Goal: Complete Application Form: Complete application form

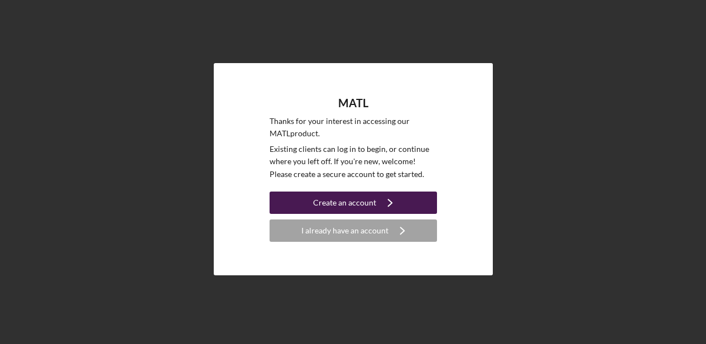
click at [345, 200] on div "Create an account" at bounding box center [344, 203] width 63 height 22
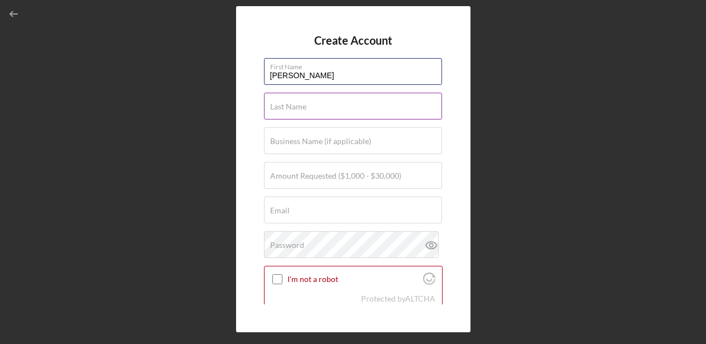
type input "[PERSON_NAME]"
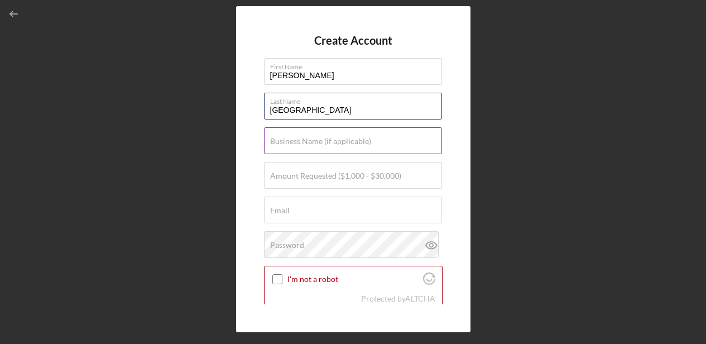
type input "[GEOGRAPHIC_DATA]"
click at [318, 141] on label "Business Name (if applicable)" at bounding box center [320, 141] width 101 height 9
click at [318, 141] on input "Business Name (if applicable)" at bounding box center [353, 140] width 178 height 27
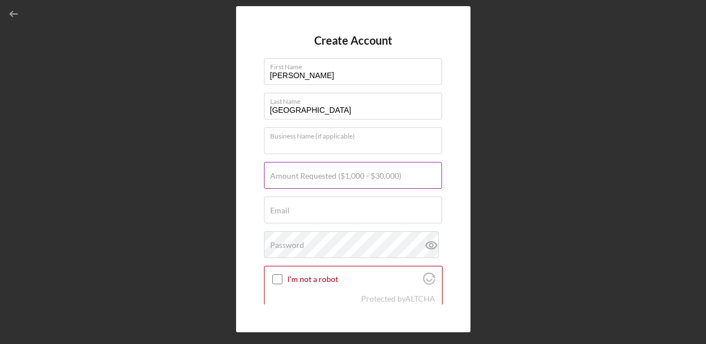
click at [345, 176] on label "Amount Requested ($1,000 - $30,000)" at bounding box center [335, 175] width 131 height 9
click at [345, 176] on input "Amount Requested ($1,000 - $30,000)" at bounding box center [353, 175] width 178 height 27
click at [453, 196] on div "Create Account First Name [PERSON_NAME] Last Name [PERSON_NAME] Business Name (…" at bounding box center [353, 169] width 234 height 327
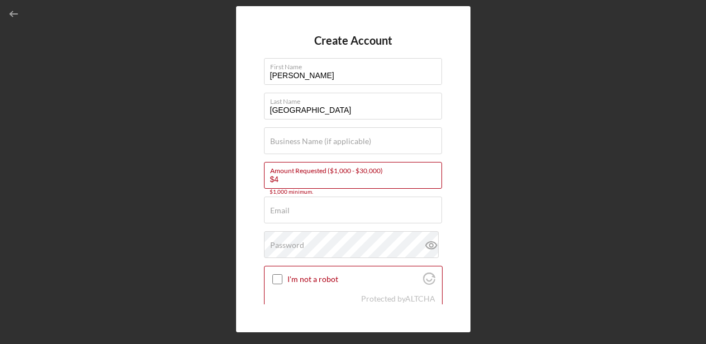
click at [249, 202] on div "Create Account First Name [PERSON_NAME] Last Name [PERSON_NAME] Business Name (…" at bounding box center [353, 169] width 234 height 327
click at [327, 178] on input "$4" at bounding box center [353, 175] width 178 height 27
type input "$4,400"
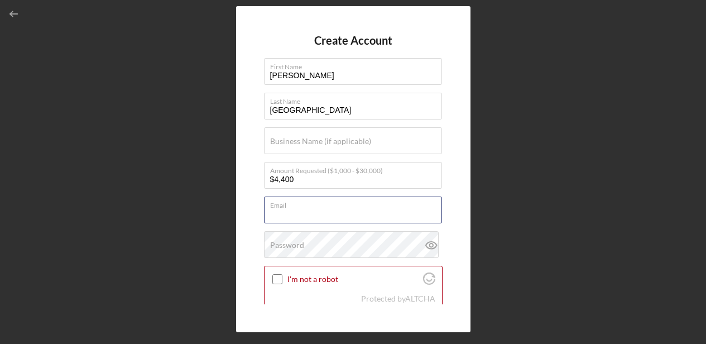
type input "[PERSON_NAME][EMAIL_ADDRESS][PERSON_NAME][DOMAIN_NAME]"
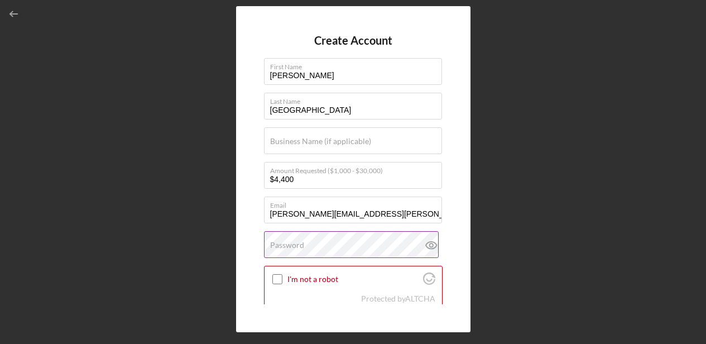
click at [296, 248] on label "Password" at bounding box center [287, 245] width 34 height 9
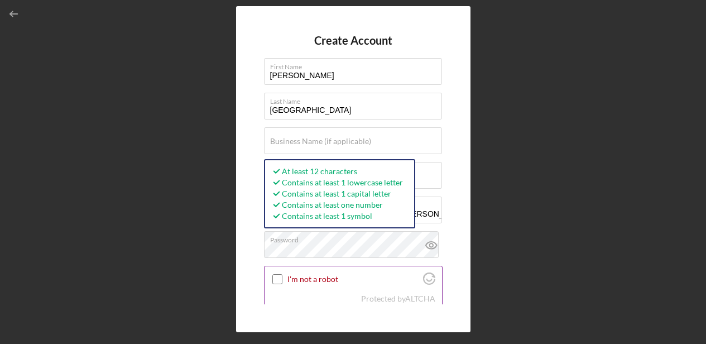
click at [275, 278] on input "I'm not a robot" at bounding box center [277, 279] width 10 height 10
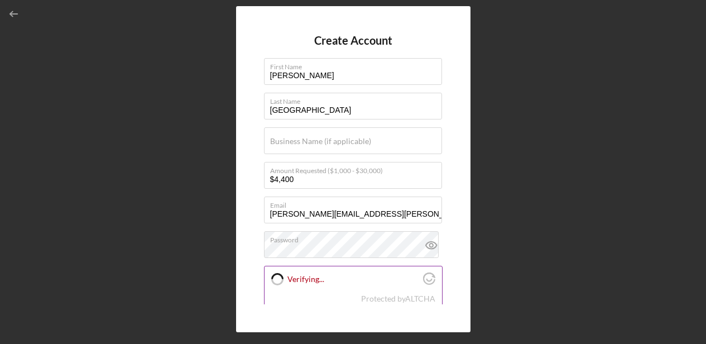
checkbox input "true"
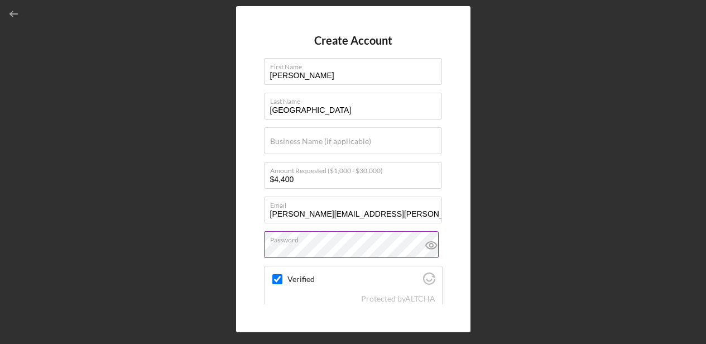
click at [426, 243] on icon at bounding box center [432, 245] width 28 height 28
click at [430, 245] on icon at bounding box center [432, 245] width 28 height 28
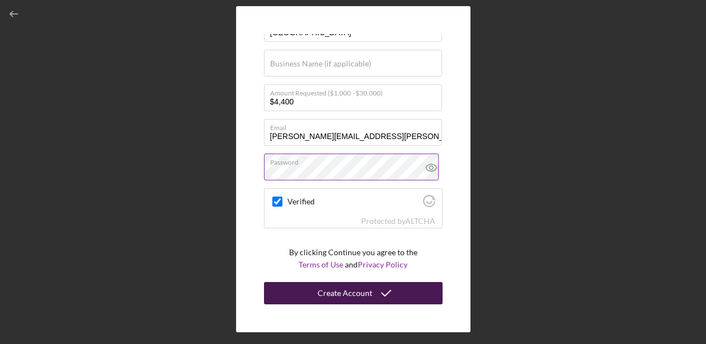
scroll to position [77, 0]
click at [359, 295] on div "Create Account" at bounding box center [345, 294] width 55 height 22
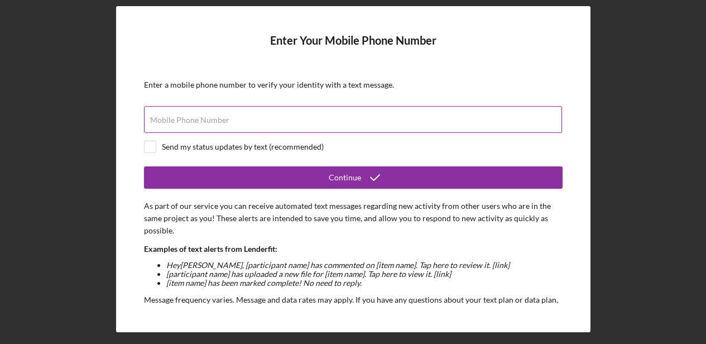
click at [211, 116] on label "Mobile Phone Number" at bounding box center [189, 120] width 79 height 9
click at [211, 116] on input "Mobile Phone Number" at bounding box center [353, 119] width 418 height 27
type input "[PHONE_NUMBER]"
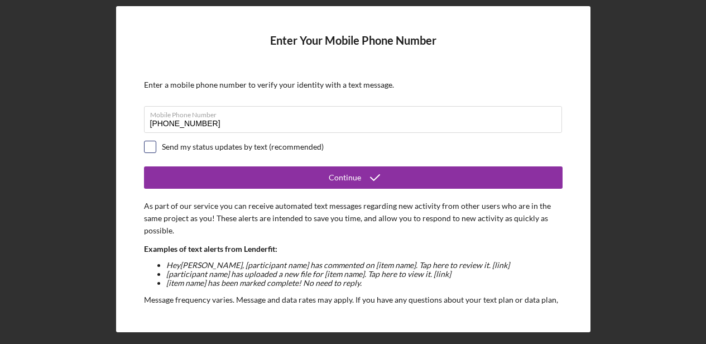
click at [149, 145] on input "checkbox" at bounding box center [150, 146] width 11 height 11
checkbox input "true"
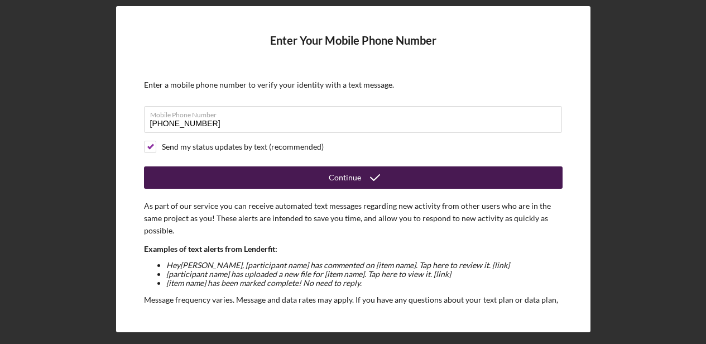
click at [350, 175] on div "Continue" at bounding box center [345, 177] width 32 height 22
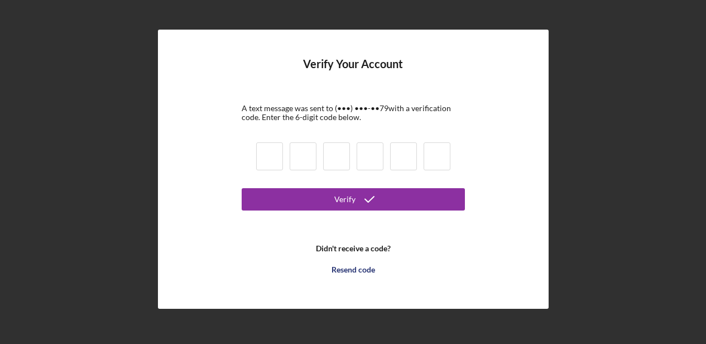
click at [262, 159] on input at bounding box center [269, 156] width 27 height 28
type input "1"
type input "9"
type input "7"
type input "9"
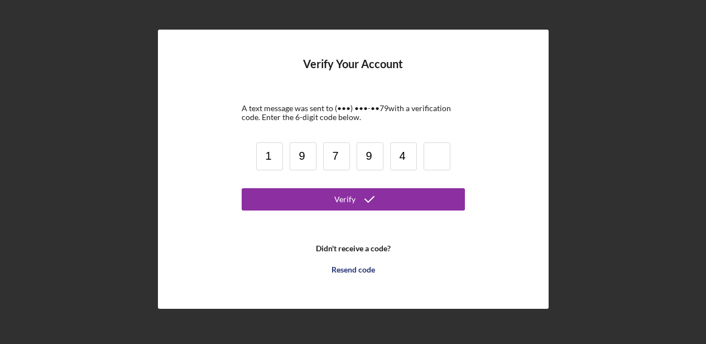
type input "4"
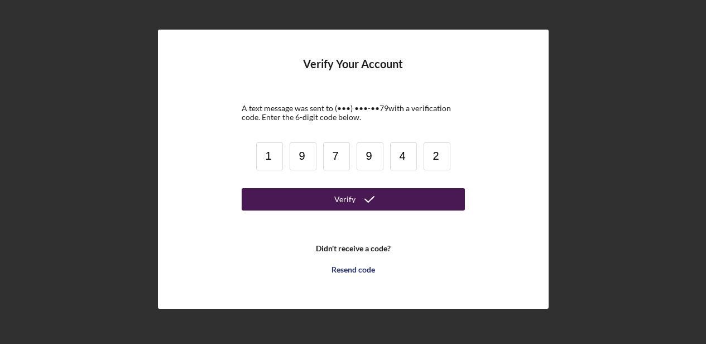
type input "2"
click at [321, 198] on button "Verify" at bounding box center [353, 199] width 223 height 22
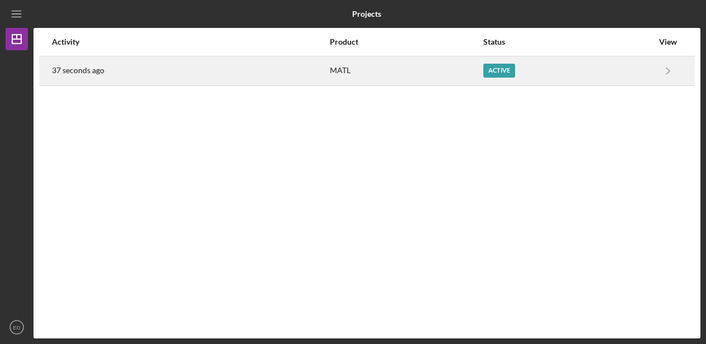
click at [499, 73] on div "Active" at bounding box center [500, 71] width 32 height 14
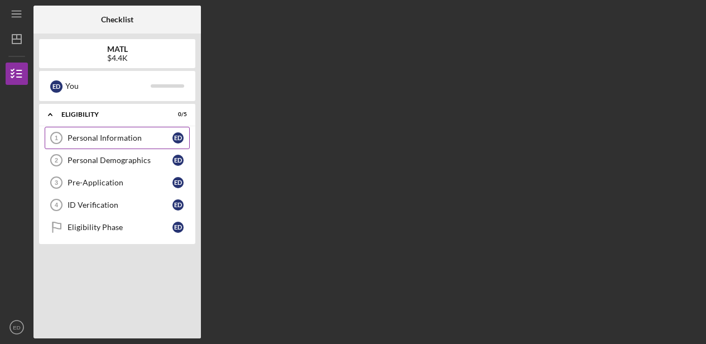
click at [109, 136] on div "Personal Information" at bounding box center [120, 137] width 105 height 9
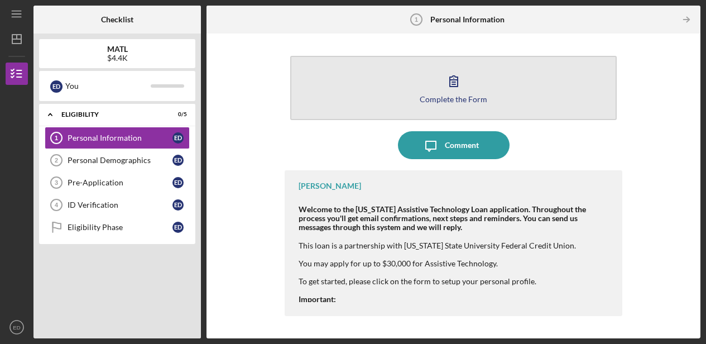
click at [455, 78] on icon "button" at bounding box center [454, 81] width 28 height 28
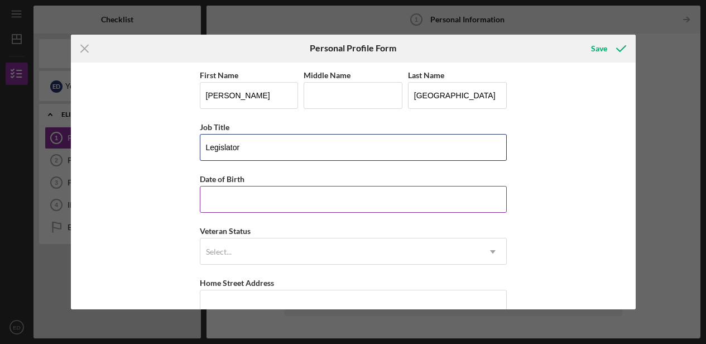
type input "Legislator"
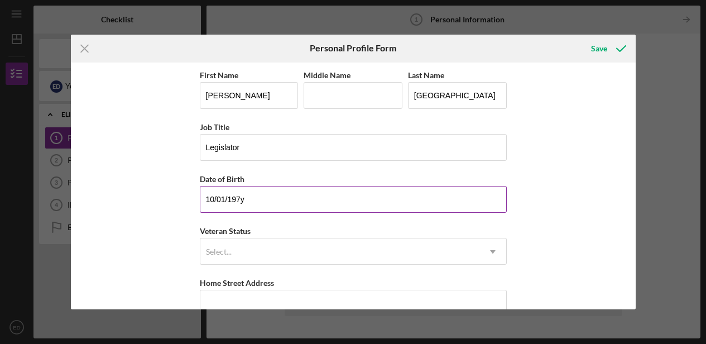
type input "[DATE]"
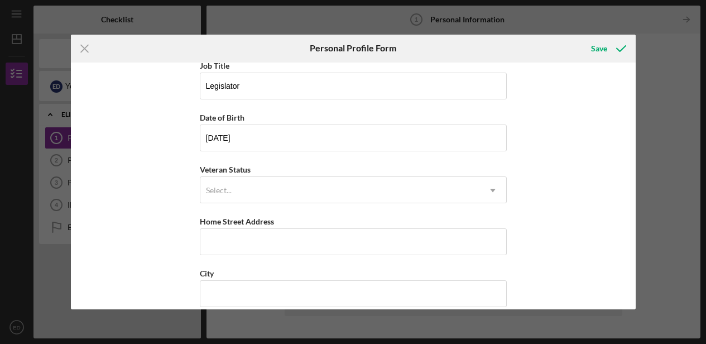
scroll to position [63, 0]
type input "[PERSON_NAME]"
click at [494, 190] on icon "Icon/Dropdown Arrow" at bounding box center [493, 189] width 27 height 27
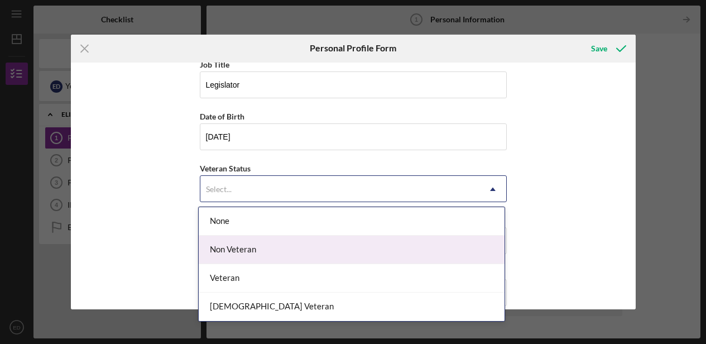
click at [385, 247] on div "Non Veteran" at bounding box center [352, 250] width 306 height 28
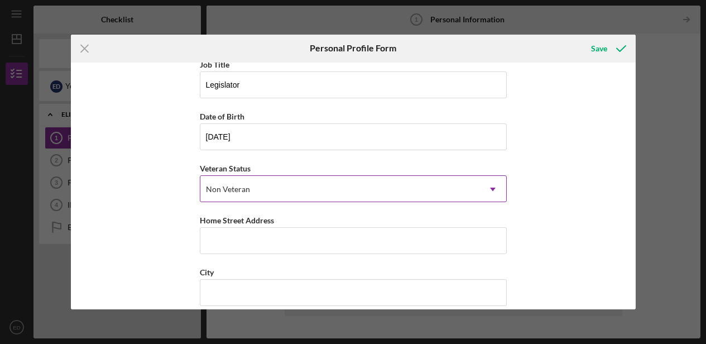
click at [489, 188] on icon "Icon/Dropdown Arrow" at bounding box center [493, 189] width 27 height 27
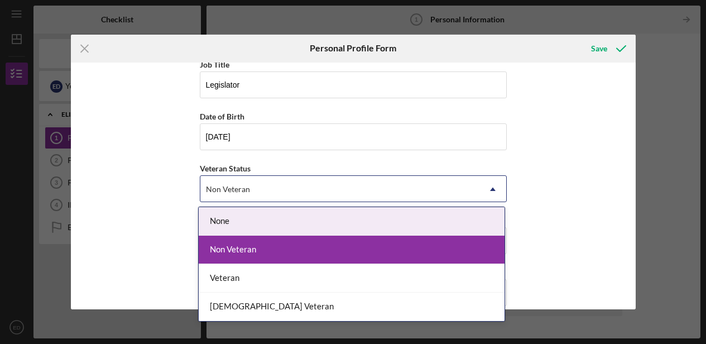
click at [449, 216] on div "None" at bounding box center [352, 221] width 306 height 28
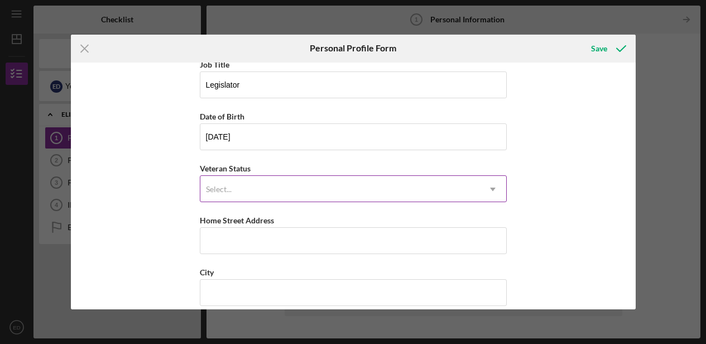
click at [494, 191] on icon "Icon/Dropdown Arrow" at bounding box center [493, 189] width 27 height 27
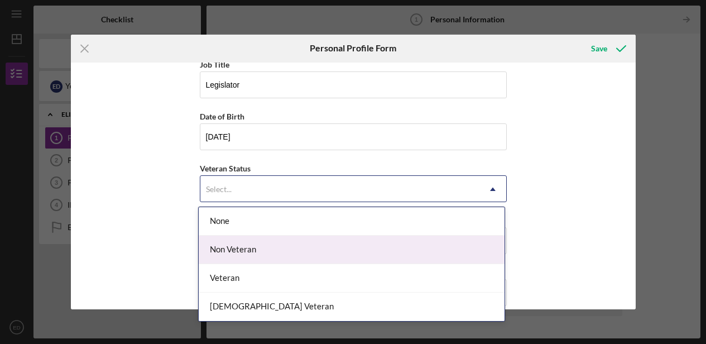
click at [459, 243] on div "Non Veteran" at bounding box center [352, 250] width 306 height 28
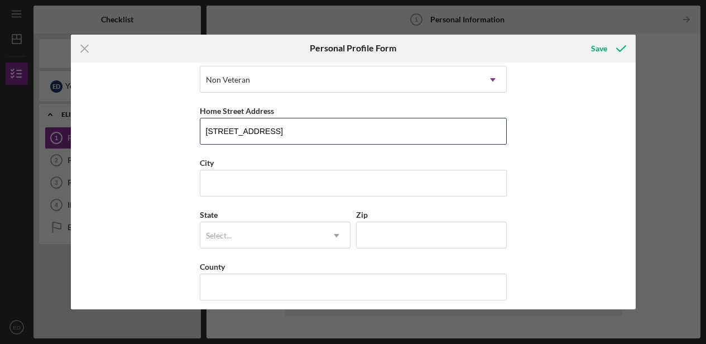
scroll to position [180, 0]
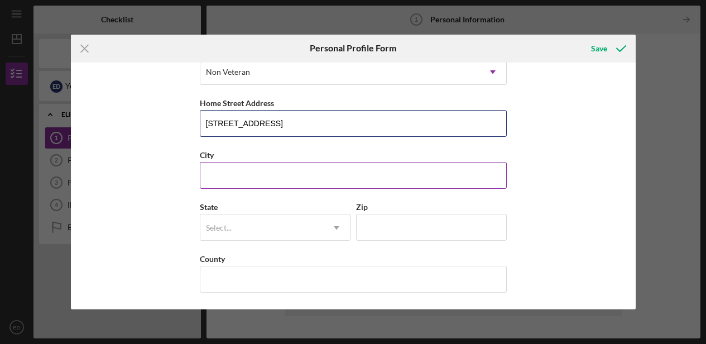
type input "[STREET_ADDRESS]"
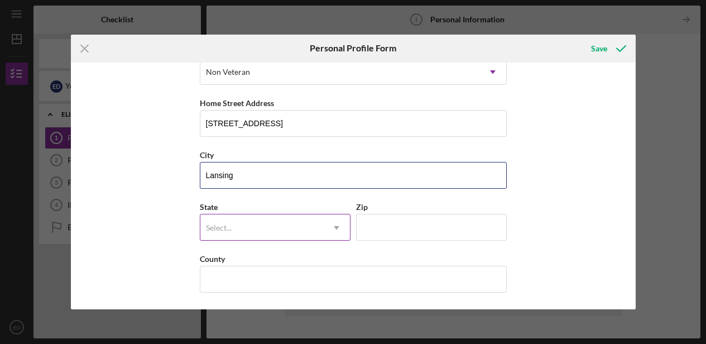
type input "Lansing"
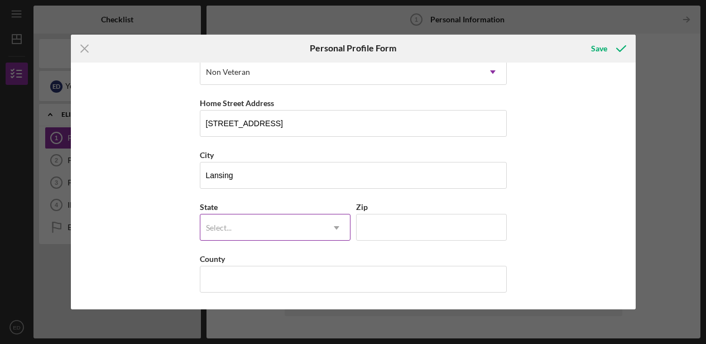
click at [338, 230] on icon "Icon/Dropdown Arrow" at bounding box center [336, 227] width 27 height 27
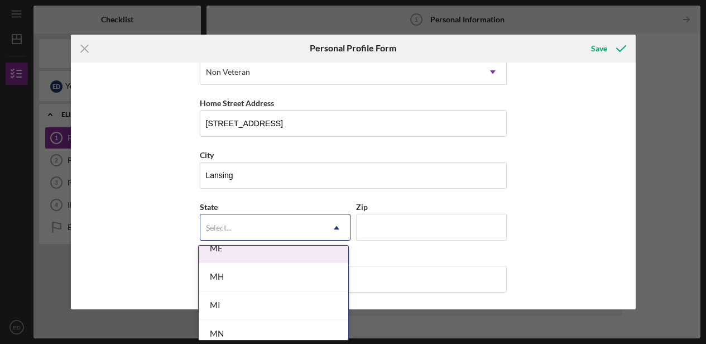
scroll to position [894, 0]
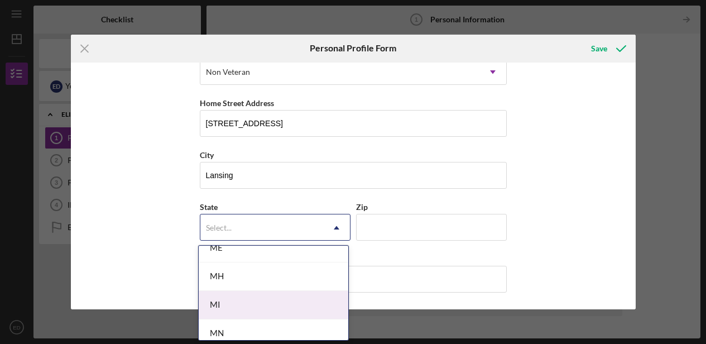
click at [316, 313] on div "MI" at bounding box center [274, 305] width 150 height 28
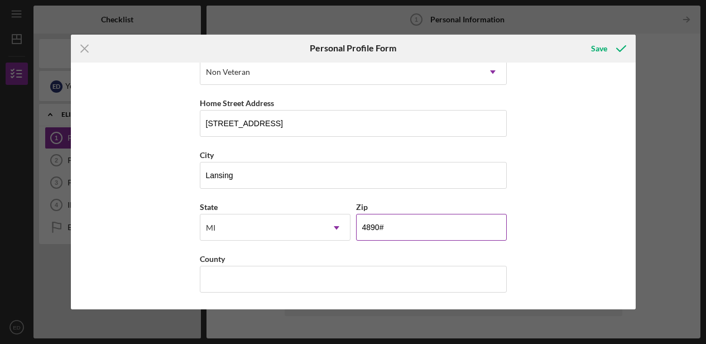
type input "48906"
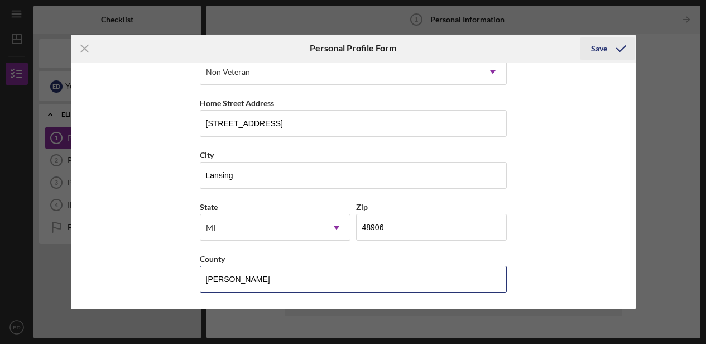
type input "[PERSON_NAME]"
click at [623, 51] on icon "submit" at bounding box center [621, 49] width 28 height 28
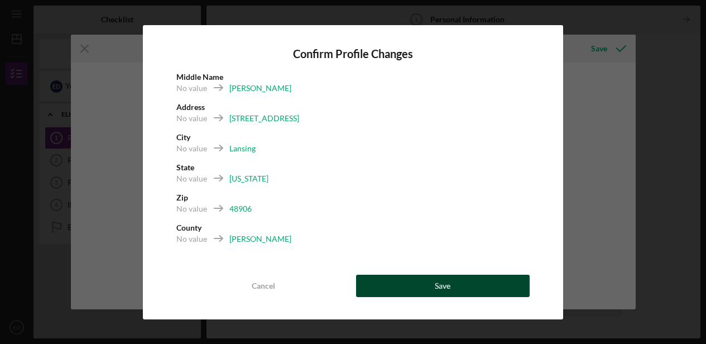
click at [445, 278] on div "Save" at bounding box center [443, 286] width 16 height 22
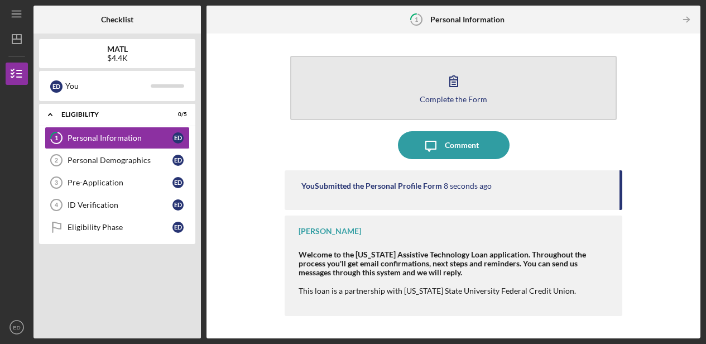
click at [447, 80] on icon "button" at bounding box center [454, 81] width 28 height 28
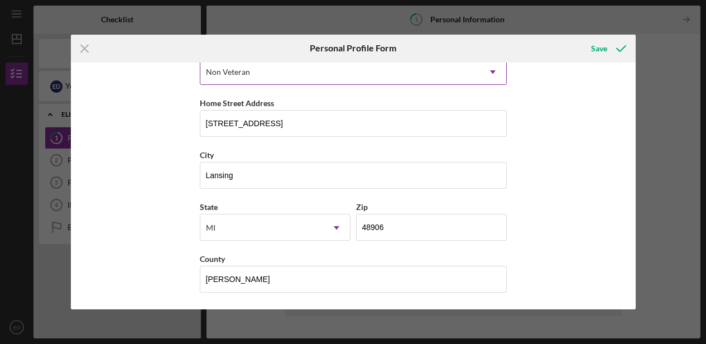
scroll to position [180, 0]
click at [83, 49] on icon "Icon/Menu Close" at bounding box center [85, 49] width 28 height 28
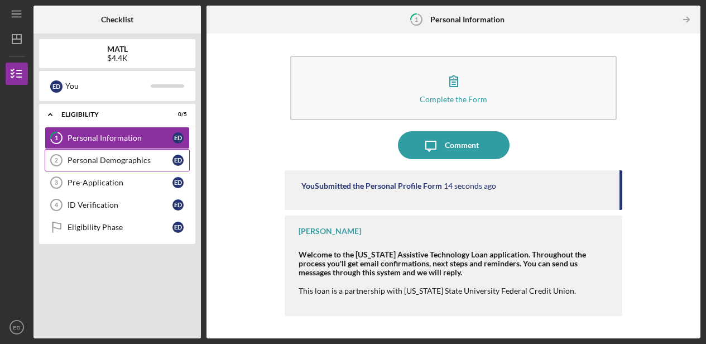
click at [87, 158] on div "Personal Demographics" at bounding box center [120, 160] width 105 height 9
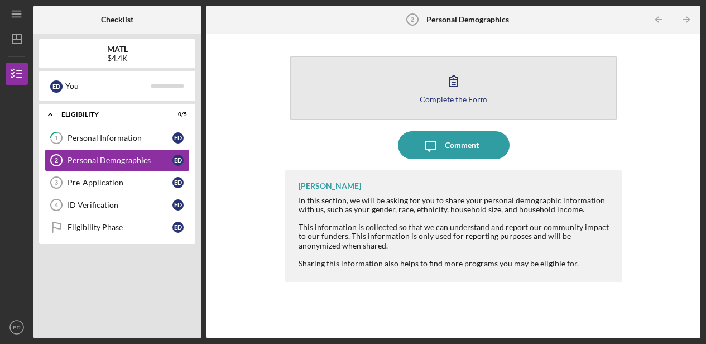
click at [458, 91] on icon "button" at bounding box center [454, 81] width 28 height 28
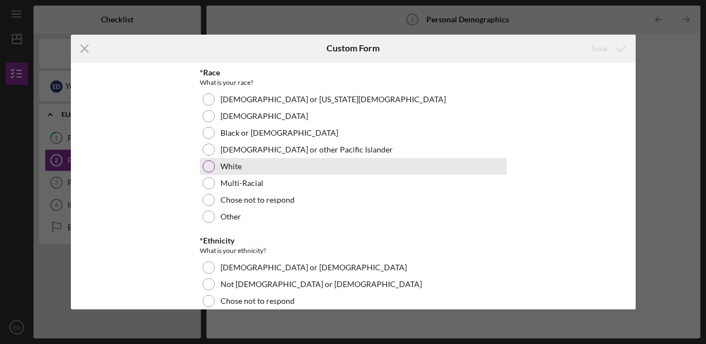
click at [207, 162] on div at bounding box center [209, 166] width 12 height 12
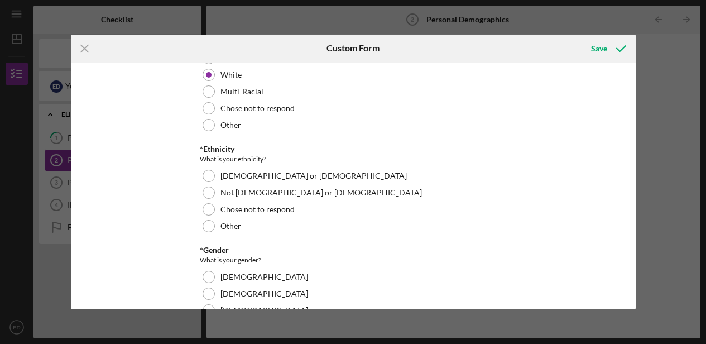
scroll to position [134, 0]
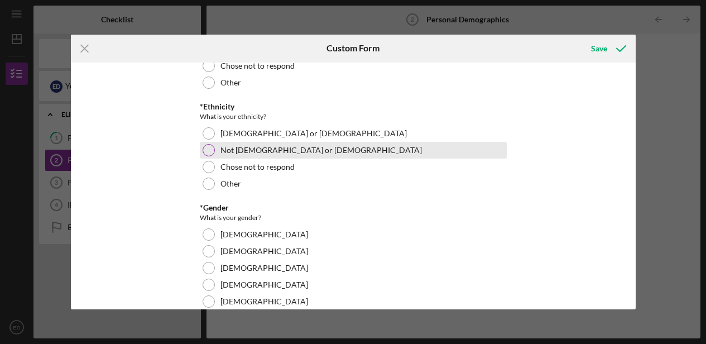
click at [207, 148] on div at bounding box center [209, 150] width 12 height 12
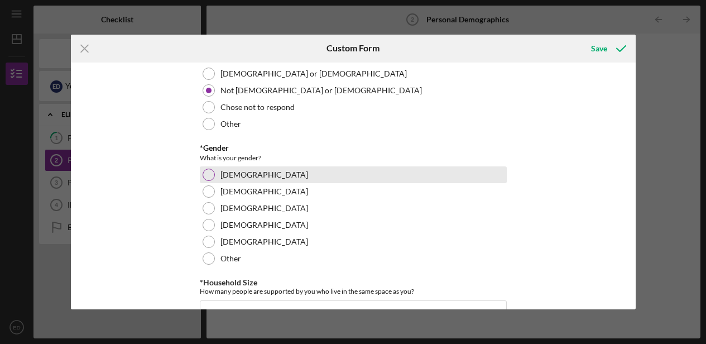
scroll to position [200, 0]
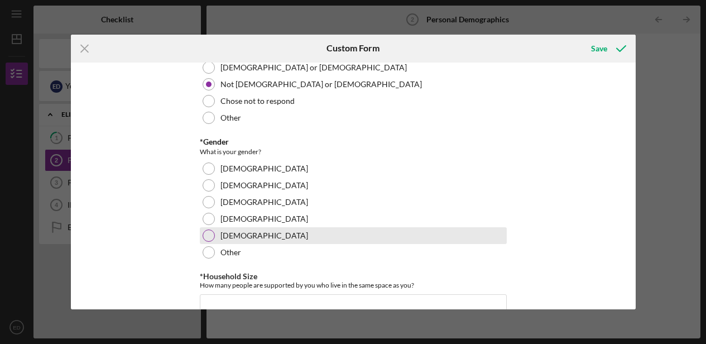
click at [208, 233] on div at bounding box center [209, 235] width 12 height 12
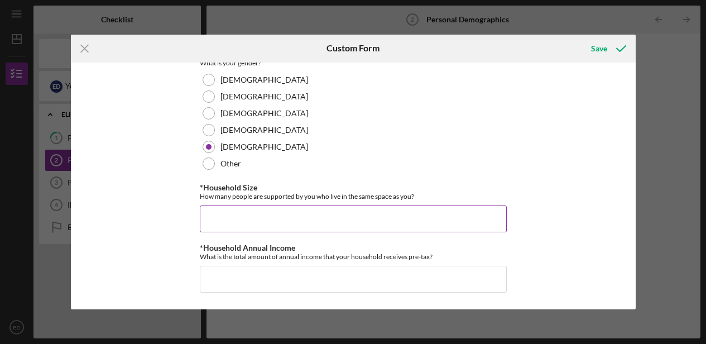
scroll to position [288, 0]
click at [292, 221] on input "*Household Size" at bounding box center [353, 219] width 307 height 27
type input "0"
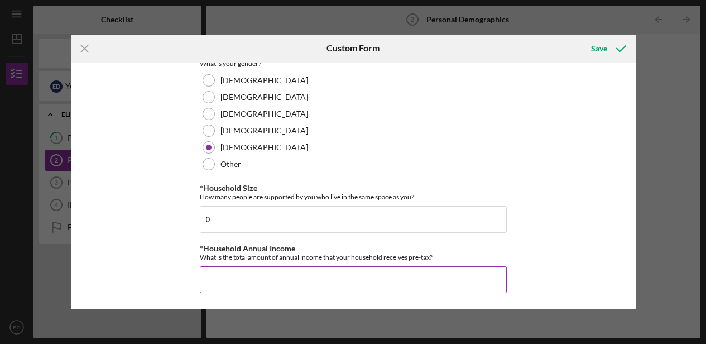
click at [234, 277] on input "*Household Annual Income" at bounding box center [353, 279] width 307 height 27
type input "$71,685"
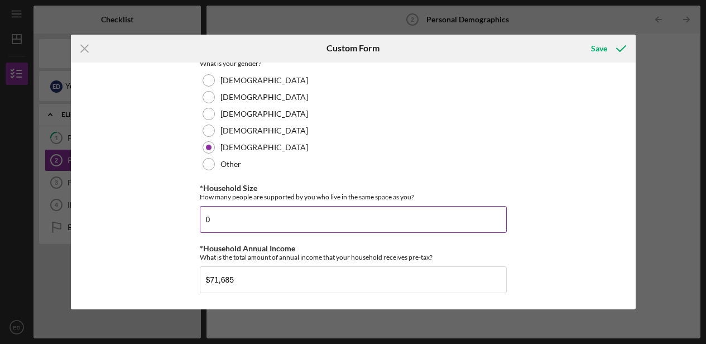
click at [221, 221] on input "0" at bounding box center [353, 219] width 307 height 27
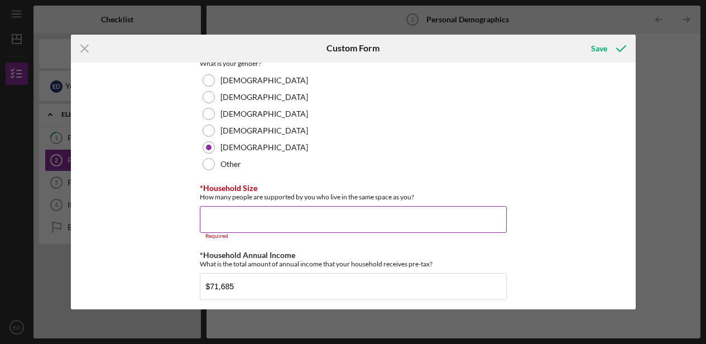
type input "1"
type input "0"
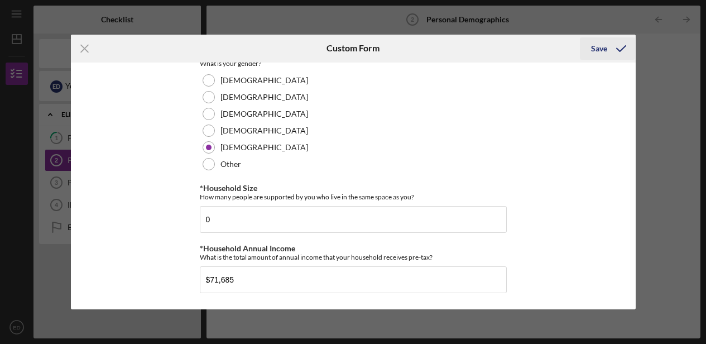
click at [602, 47] on div "Save" at bounding box center [599, 48] width 16 height 22
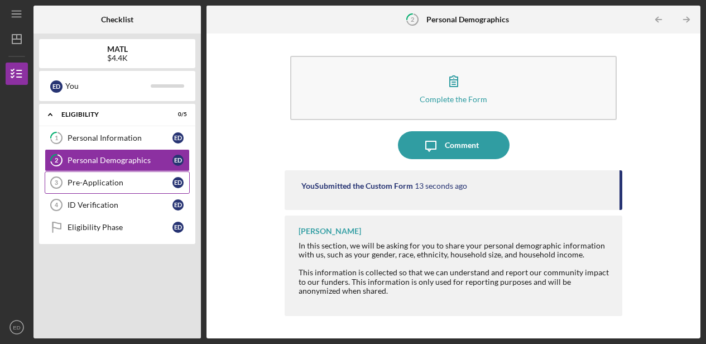
click at [93, 179] on div "Pre-Application" at bounding box center [120, 182] width 105 height 9
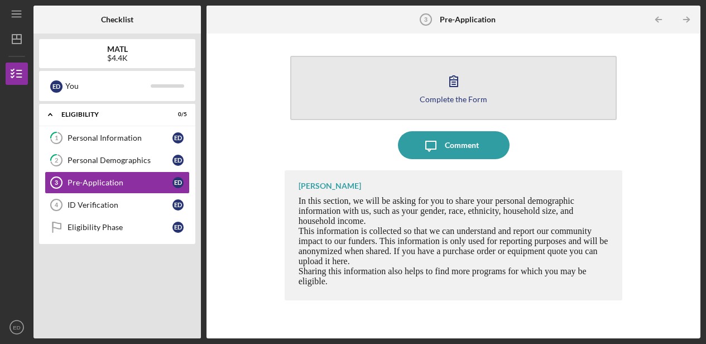
click at [452, 83] on icon "button" at bounding box center [454, 81] width 28 height 28
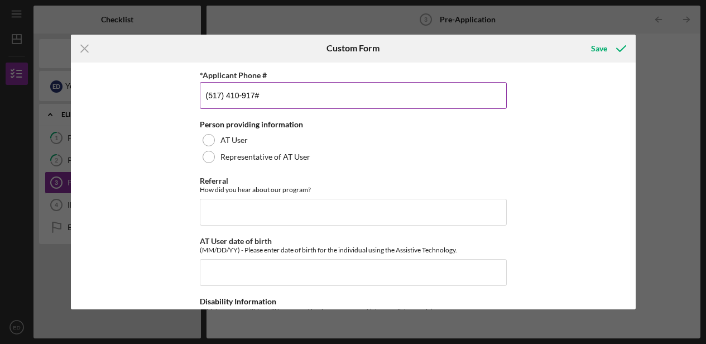
type input "[PHONE_NUMBER]"
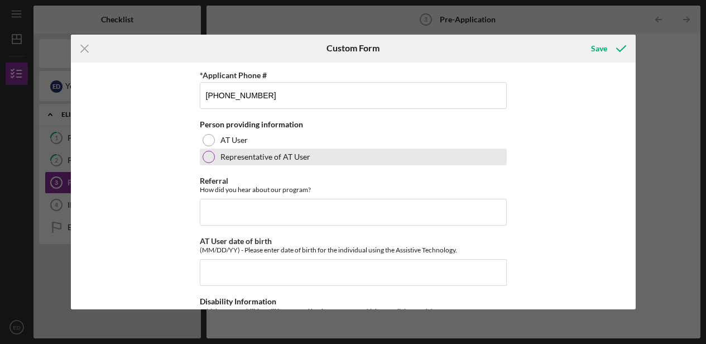
click at [415, 154] on div "Representative of AT User" at bounding box center [353, 157] width 307 height 17
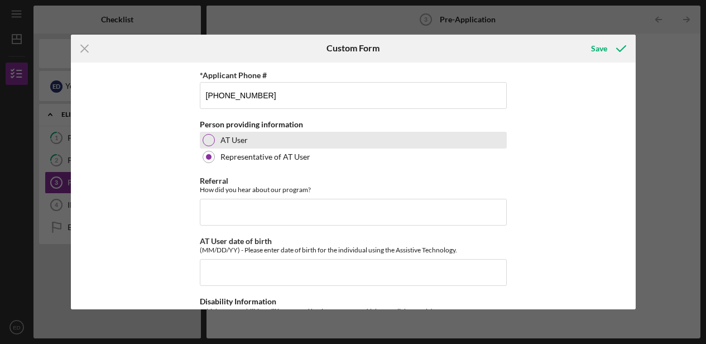
click at [205, 139] on div at bounding box center [209, 140] width 12 height 12
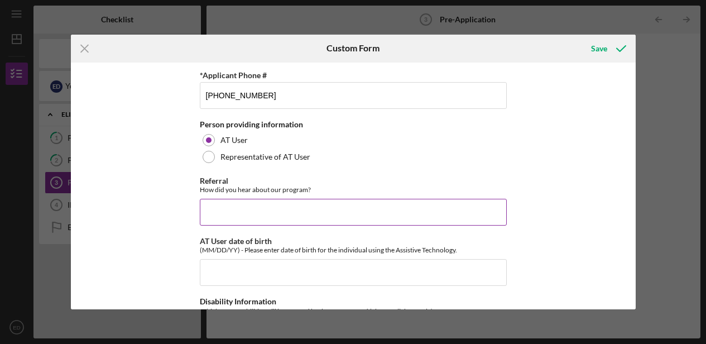
click at [256, 212] on input "Referral" at bounding box center [353, 212] width 307 height 27
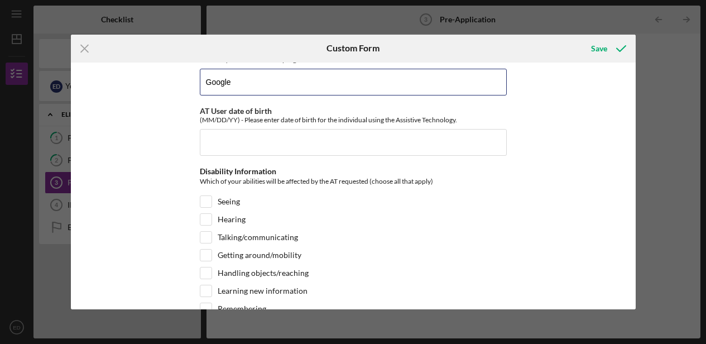
scroll to position [132, 0]
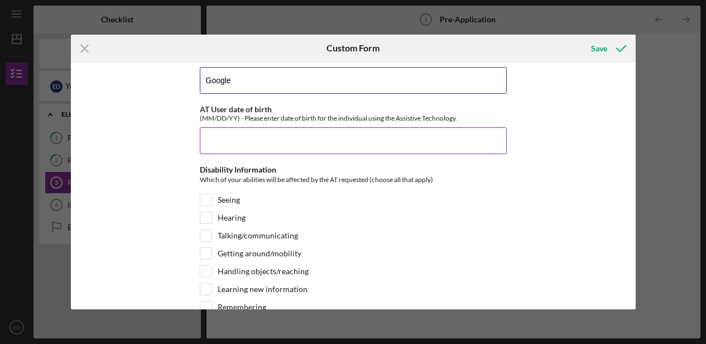
type input "Google"
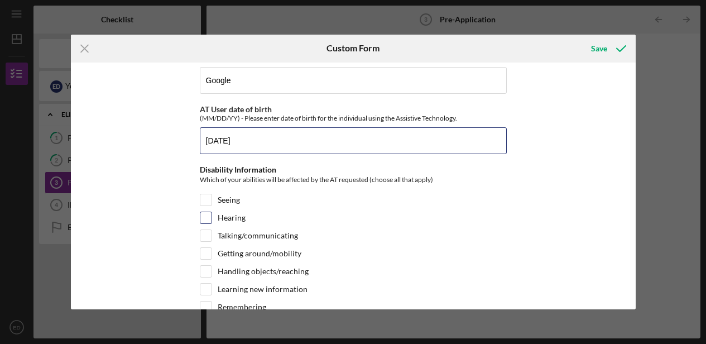
type input "[DATE]"
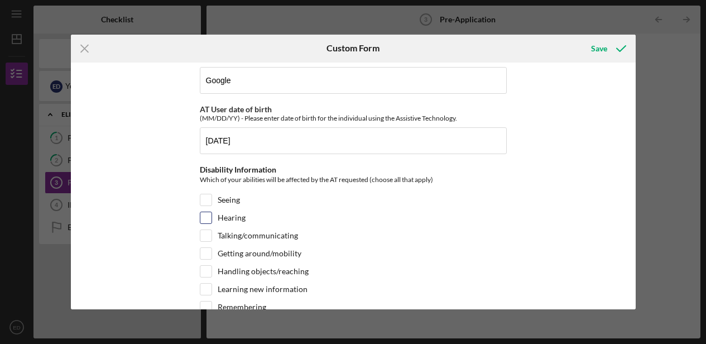
click at [204, 219] on input "Hearing" at bounding box center [205, 217] width 11 height 11
checkbox input "true"
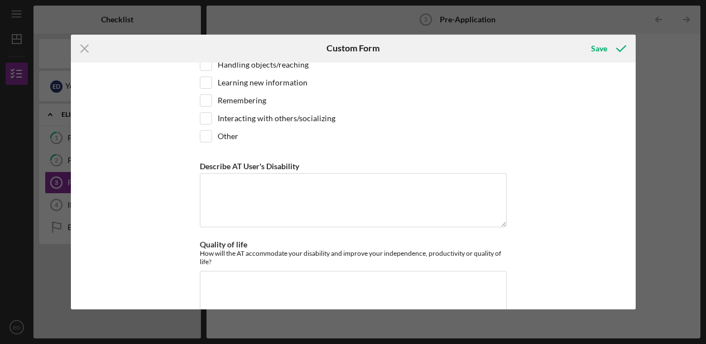
scroll to position [345, 0]
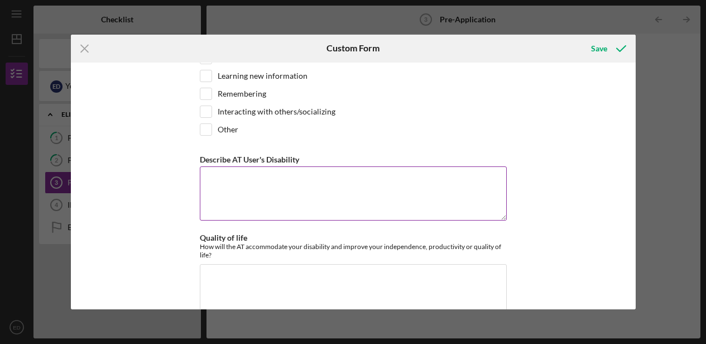
click at [229, 174] on textarea "Describe AT User's Disability" at bounding box center [353, 193] width 307 height 54
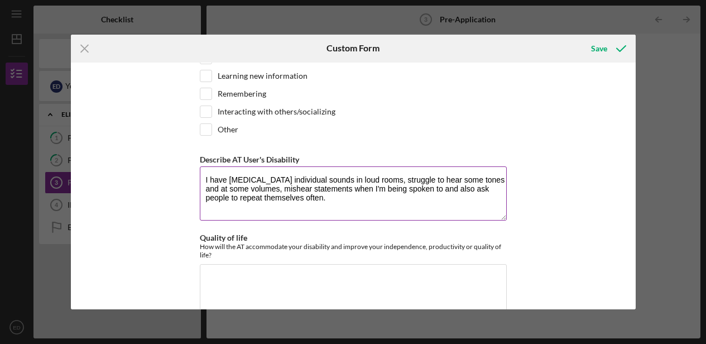
click at [475, 191] on textarea "I have [MEDICAL_DATA] individual sounds in loud rooms, struggle to hear some to…" at bounding box center [353, 193] width 307 height 54
click at [352, 200] on textarea "I have [MEDICAL_DATA] individual sounds in loud rooms, struggle to hear some to…" at bounding box center [353, 193] width 307 height 54
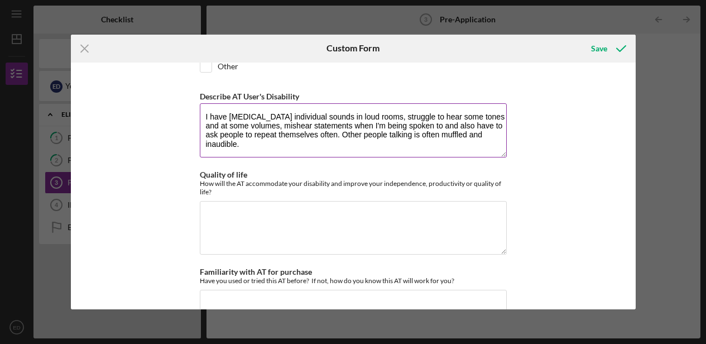
scroll to position [426, 0]
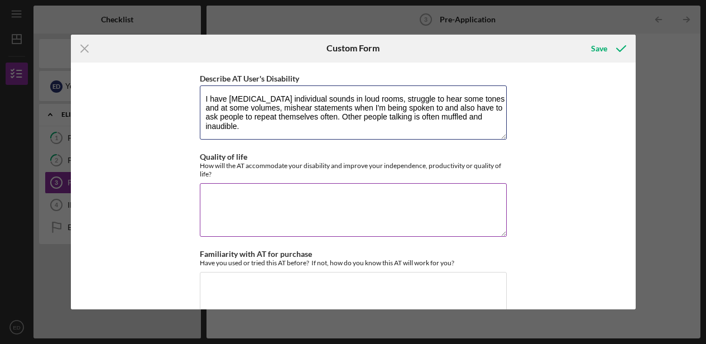
type textarea "I have [MEDICAL_DATA] individual sounds in loud rooms, struggle to hear some to…"
click at [276, 202] on textarea "Quality of life" at bounding box center [353, 210] width 307 height 54
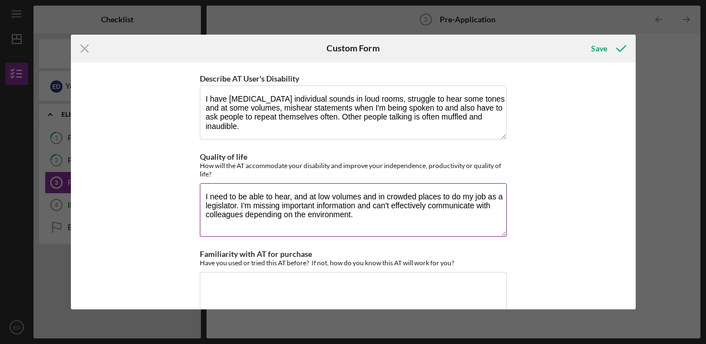
click at [300, 194] on textarea "I need to be able to hear, and at low volumes and in crowded places to do my jo…" at bounding box center [353, 210] width 307 height 54
click at [424, 197] on textarea "I need to be able to hear, at low volumes and in crowded places to do my job as…" at bounding box center [353, 210] width 307 height 54
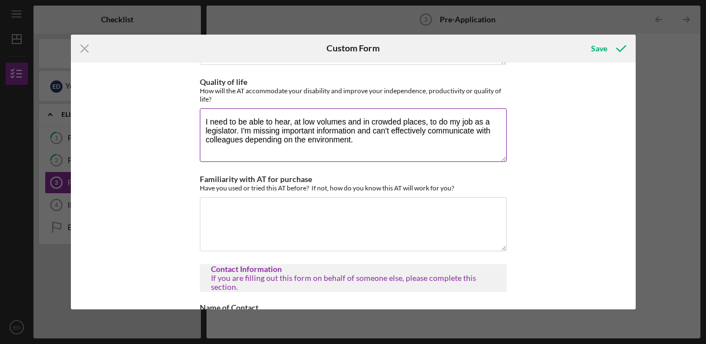
scroll to position [505, 0]
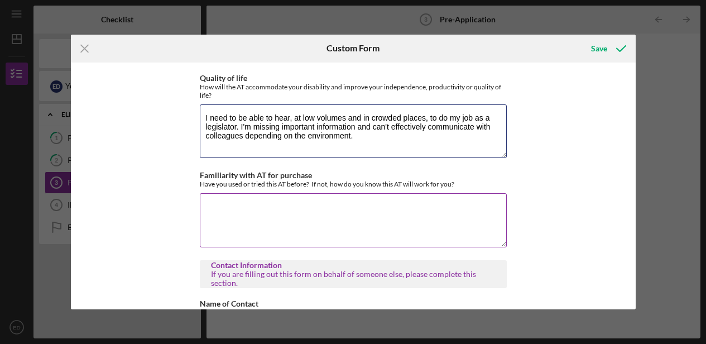
type textarea "I need to be able to hear, at low volumes and in crowded places, to do my job a…"
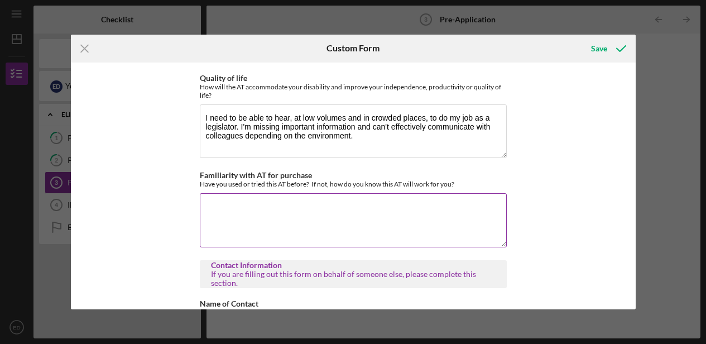
click at [232, 203] on textarea "Familiarity with AT for purchase" at bounding box center [353, 220] width 307 height 54
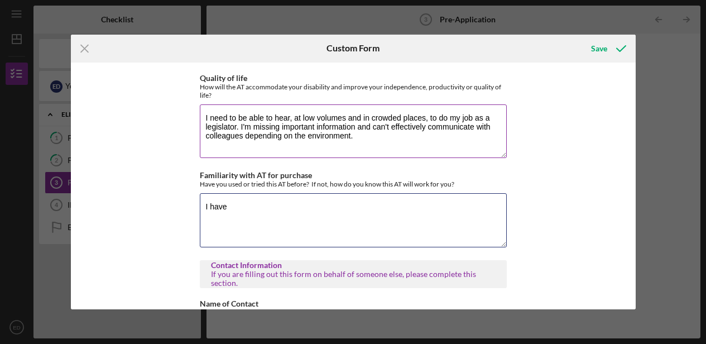
type textarea "I have"
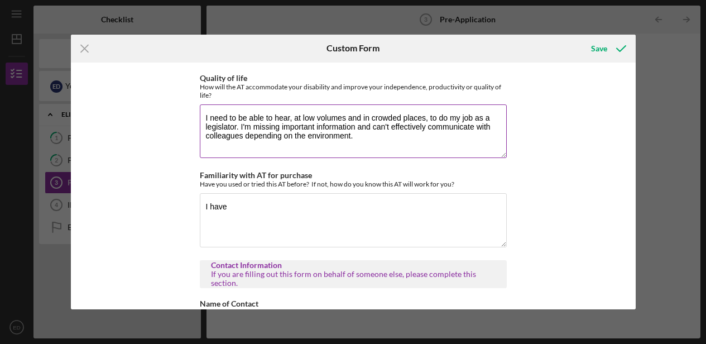
click at [382, 140] on textarea "I need to be able to hear, at low volumes and in crowded places, to do my job a…" at bounding box center [353, 131] width 307 height 54
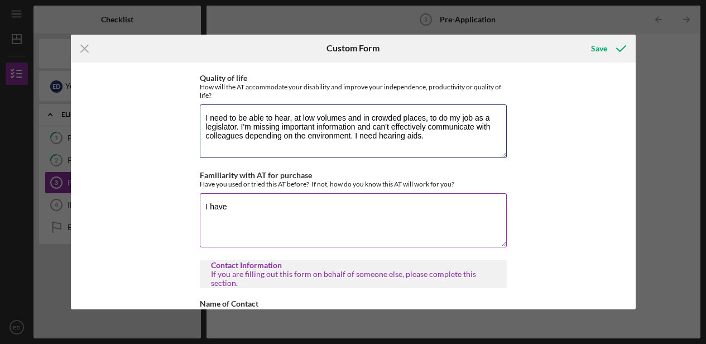
type textarea "I need to be able to hear, at low volumes and in crowded places, to do my job a…"
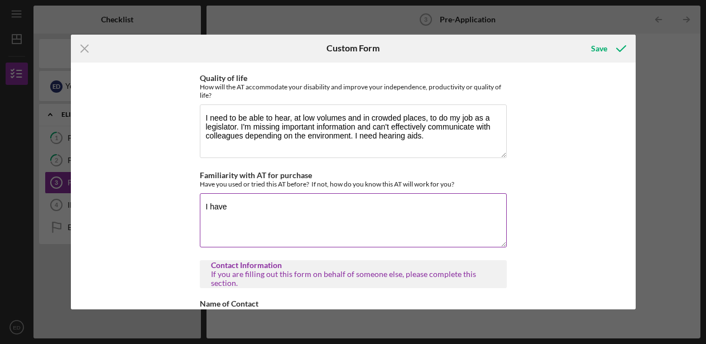
click at [313, 211] on textarea "I have" at bounding box center [353, 220] width 307 height 54
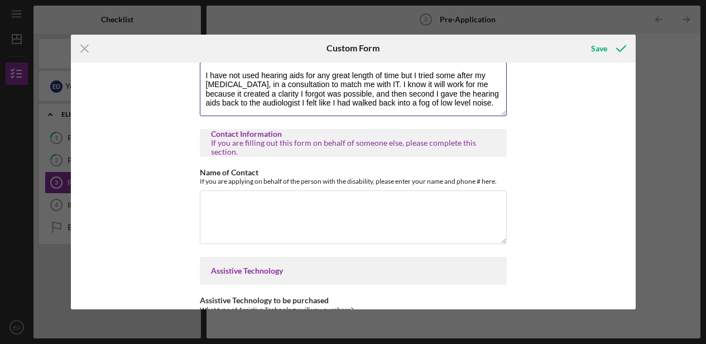
scroll to position [631, 0]
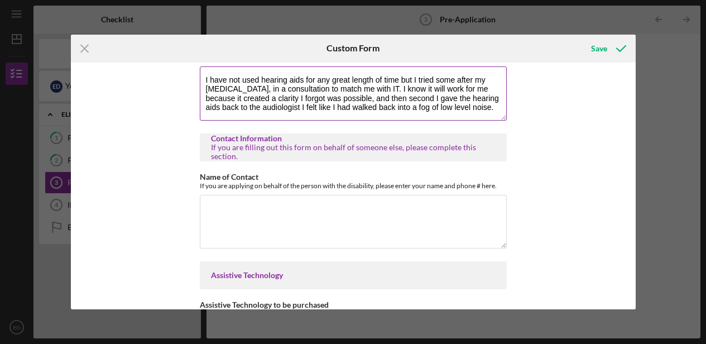
click at [365, 95] on textarea "I have not used hearing aids for any great length of time but I tried some afte…" at bounding box center [353, 93] width 307 height 54
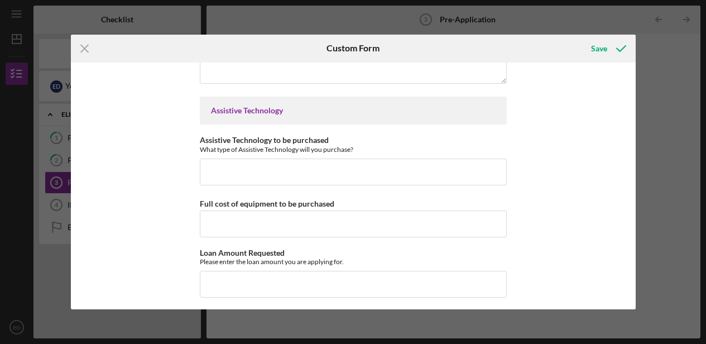
scroll to position [797, 0]
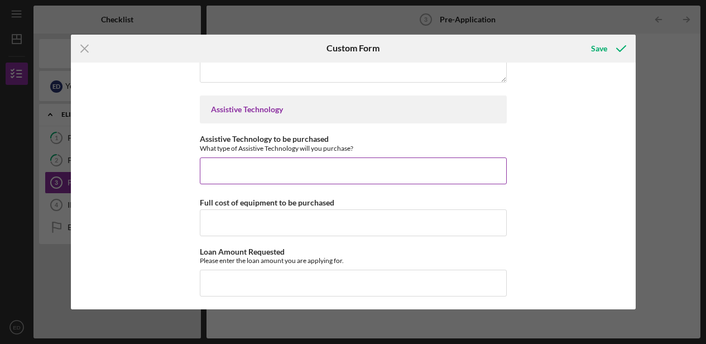
type textarea "I have not used hearing aids for any great length of time but I tried some afte…"
click at [314, 170] on input "Assistive Technology to be purchased" at bounding box center [353, 170] width 307 height 27
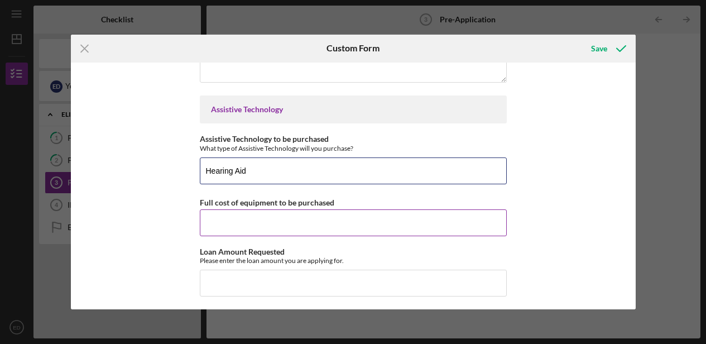
type input "Hearing Aid"
click at [236, 223] on input "Full cost of equipment to be purchased" at bounding box center [353, 222] width 307 height 27
type input "$6,600"
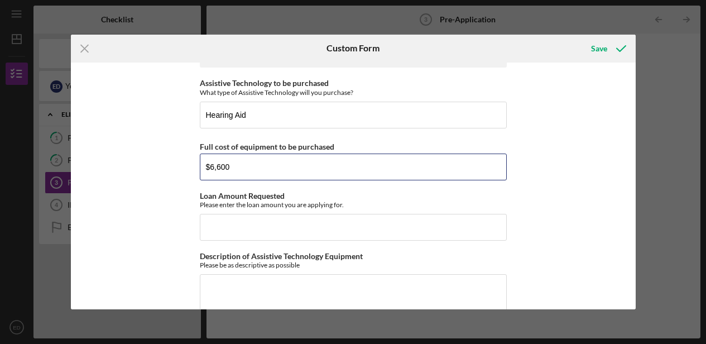
scroll to position [859, 0]
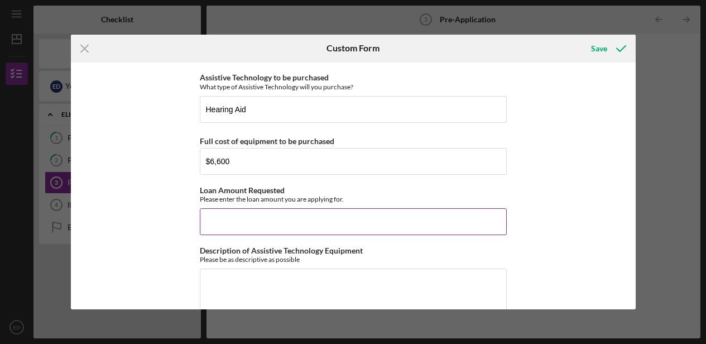
click at [228, 219] on input "Loan Amount Requested" at bounding box center [353, 221] width 307 height 27
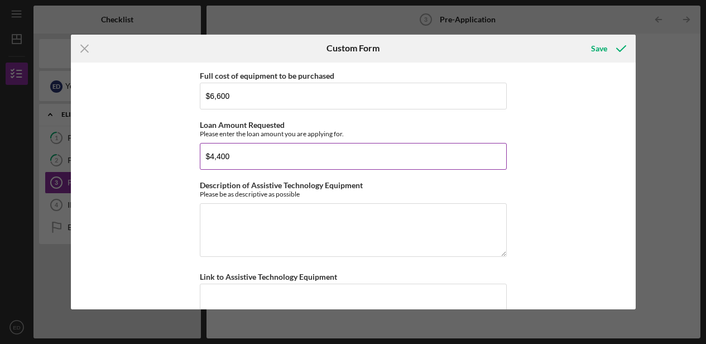
scroll to position [925, 0]
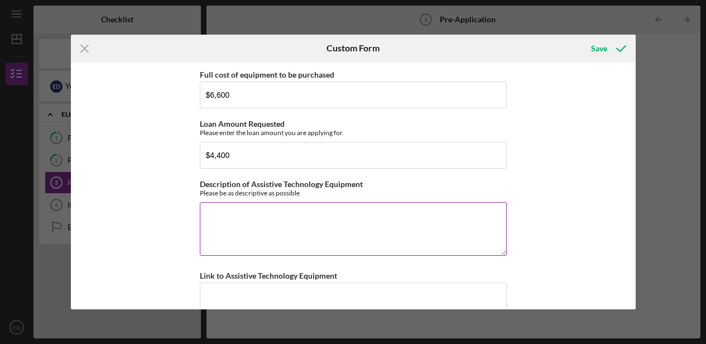
click at [247, 215] on textarea "Description of Assistive Technology Equipment" at bounding box center [353, 229] width 307 height 54
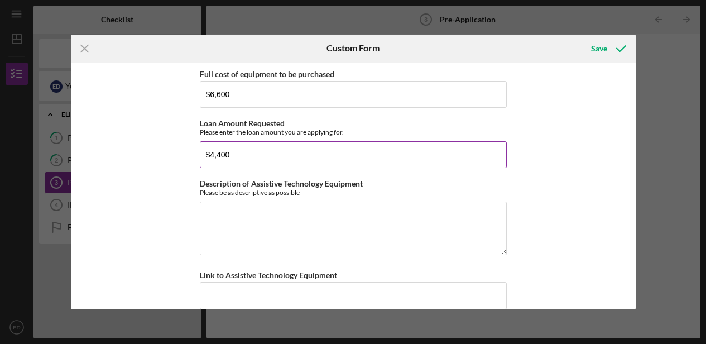
click at [250, 152] on input "$4,400" at bounding box center [353, 154] width 307 height 27
type input "$4,400"
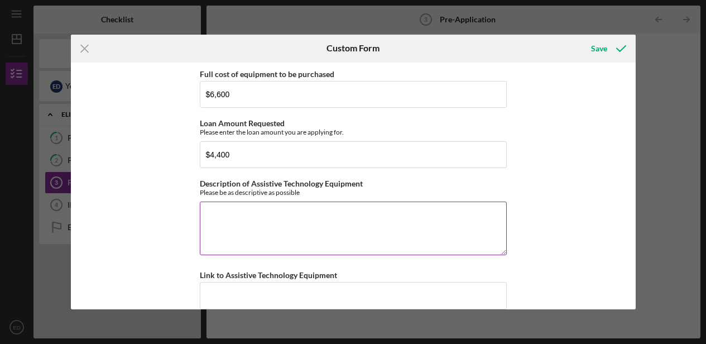
click at [232, 218] on textarea "Description of Assistive Technology Equipment" at bounding box center [353, 229] width 307 height 54
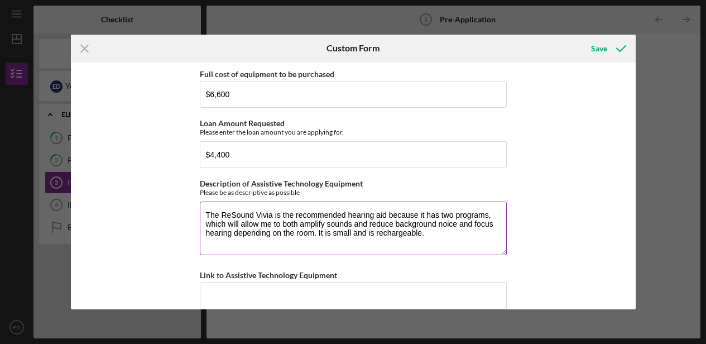
click at [272, 213] on textarea "The ReSound Vivia is the recommended hearing aid because it has two programs, w…" at bounding box center [353, 229] width 307 height 54
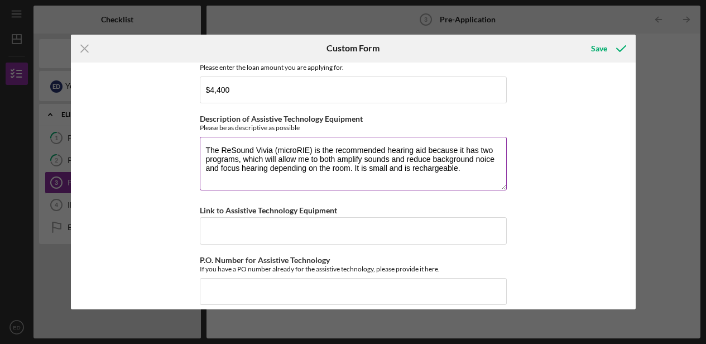
scroll to position [993, 0]
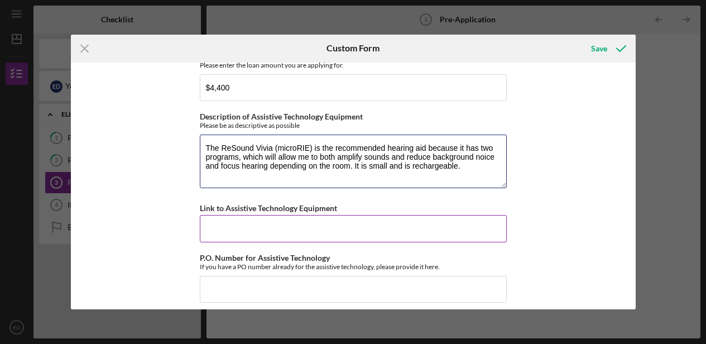
type textarea "The ReSound Vivia (microRIE) is the recommended hearing aid because it has two …"
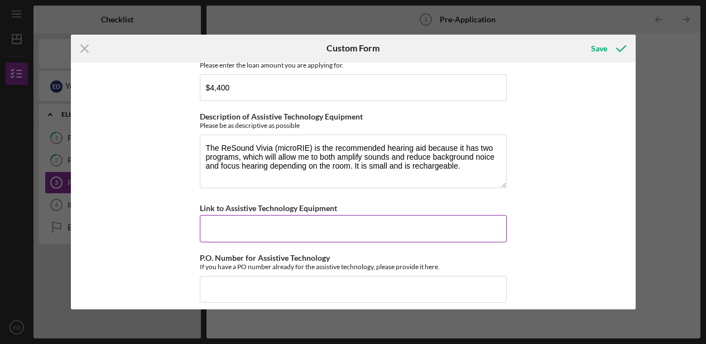
click at [277, 225] on input "Link to Assistive Technology Equipment" at bounding box center [353, 228] width 307 height 27
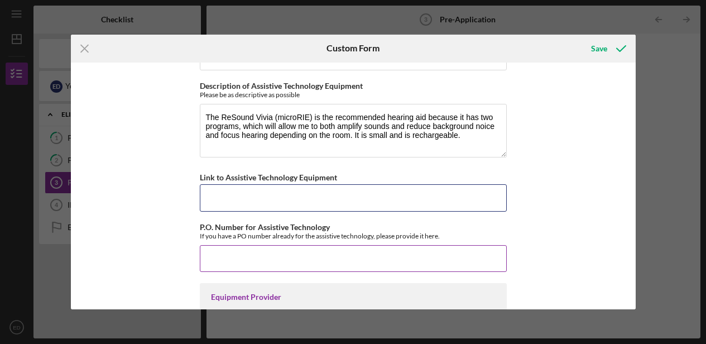
scroll to position [1019, 0]
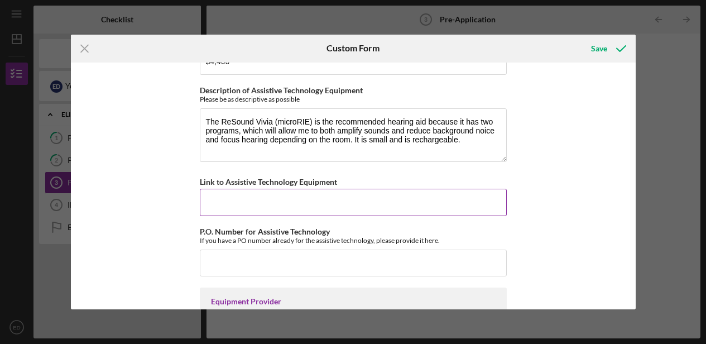
paste input "[URL][DOMAIN_NAME]"
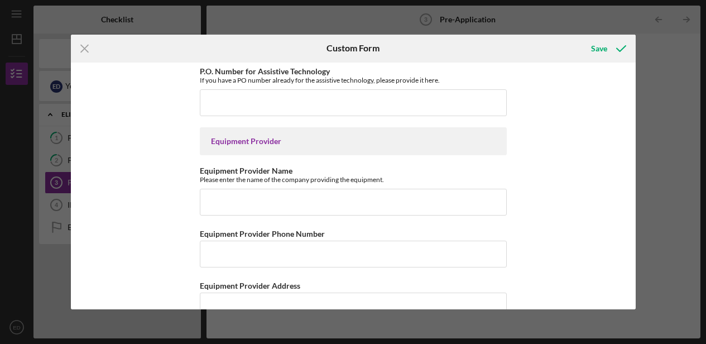
scroll to position [1186, 0]
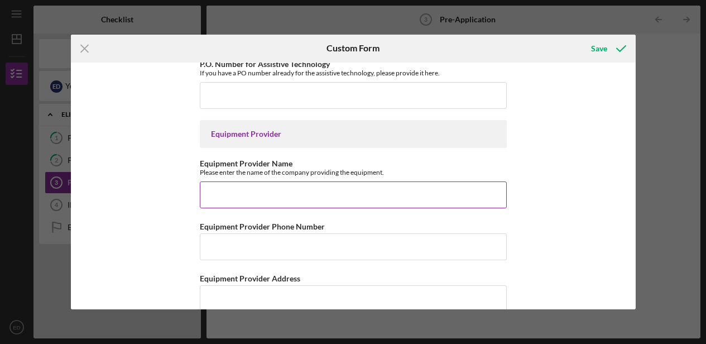
type input "[URL][DOMAIN_NAME]"
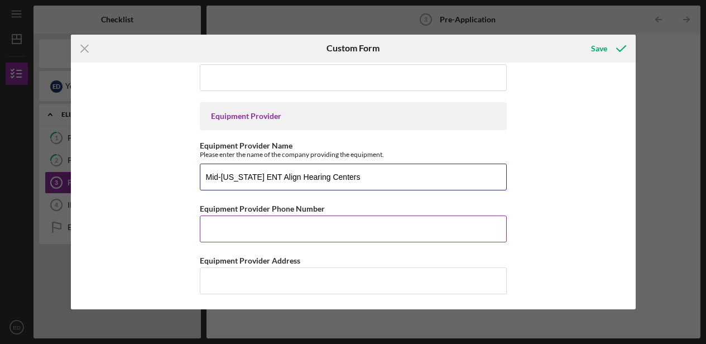
scroll to position [1204, 0]
type input "Mid-[US_STATE] ENT Align Hearing Centers"
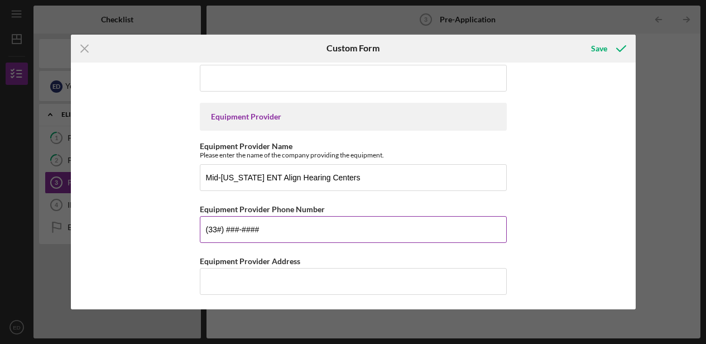
type input "(3##) ###-####"
type input "[PHONE_NUMBER]"
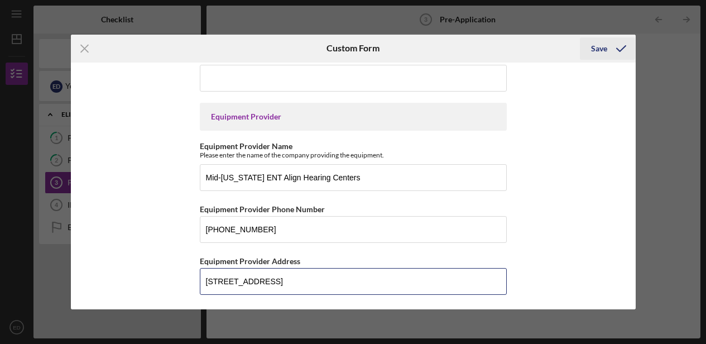
type input "[STREET_ADDRESS]"
click at [596, 48] on div "Save" at bounding box center [599, 48] width 16 height 22
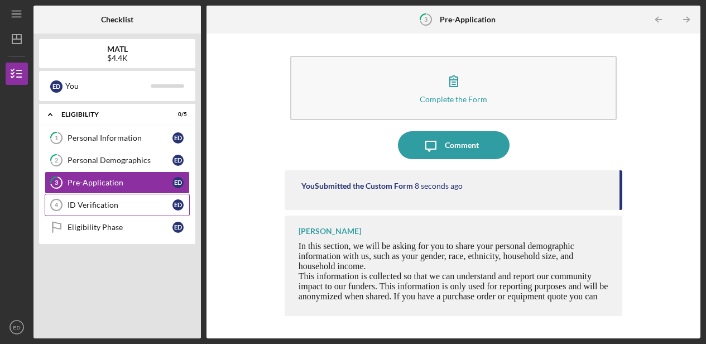
click at [102, 204] on div "ID Verification" at bounding box center [120, 204] width 105 height 9
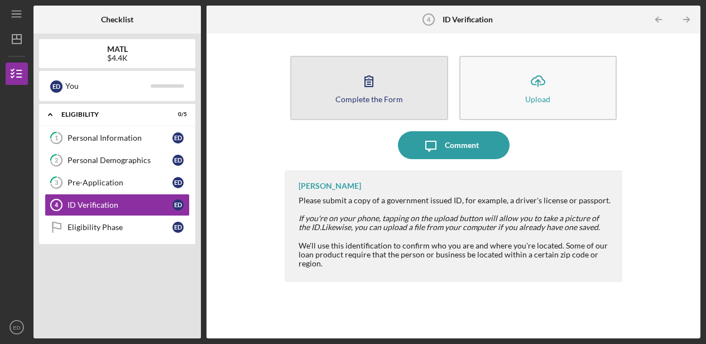
click at [384, 93] on button "Complete the Form Form" at bounding box center [369, 88] width 158 height 64
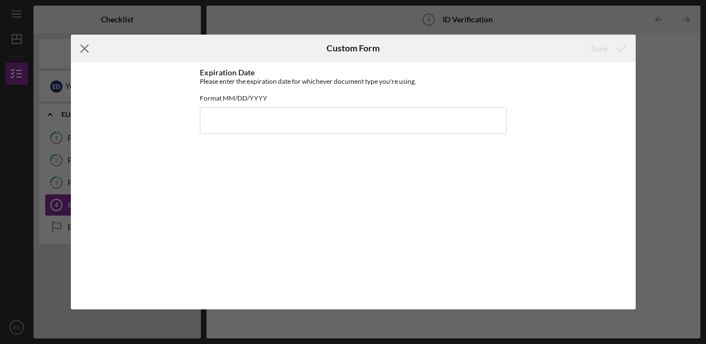
click at [85, 47] on line at bounding box center [84, 48] width 7 height 7
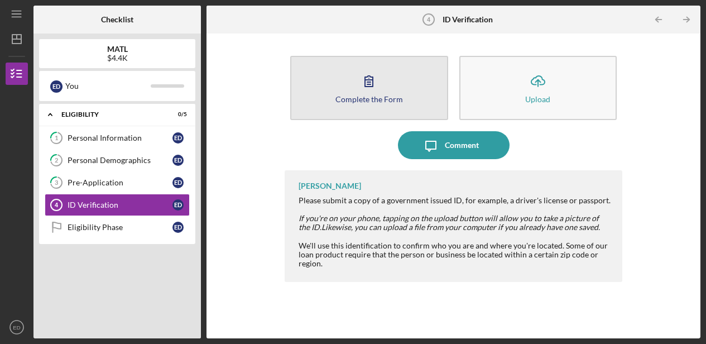
click at [377, 84] on icon "button" at bounding box center [369, 81] width 28 height 28
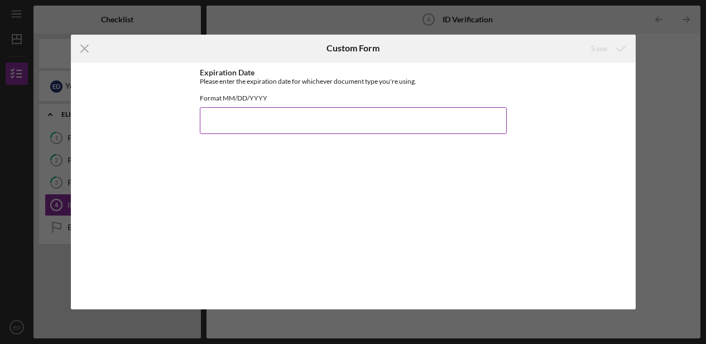
click at [240, 131] on input "Expiration Date" at bounding box center [353, 120] width 307 height 27
type input "[DATE]"
click at [602, 50] on div "Save" at bounding box center [599, 48] width 16 height 22
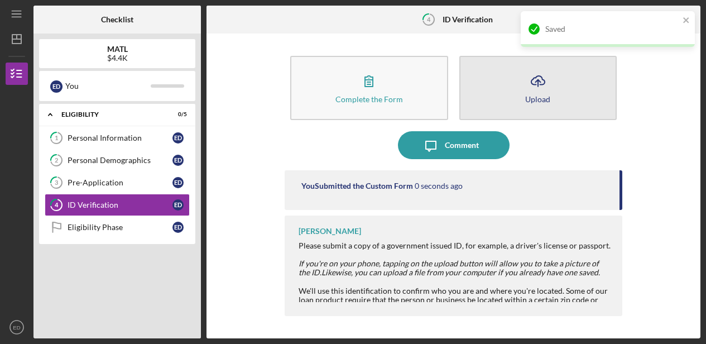
click at [551, 81] on icon "Icon/Upload" at bounding box center [538, 81] width 28 height 28
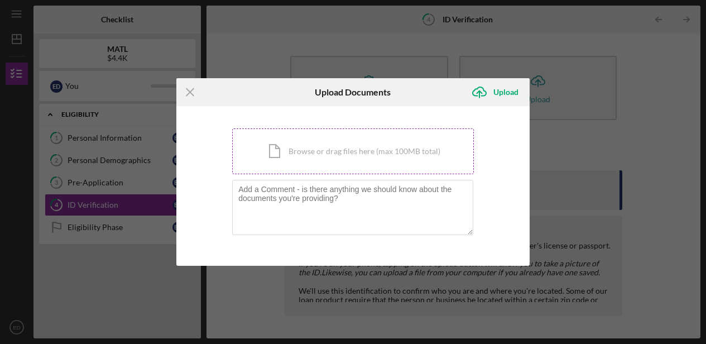
click at [340, 150] on div "Icon/Document Browse or drag files here (max 100MB total) Tap to choose files o…" at bounding box center [353, 151] width 242 height 46
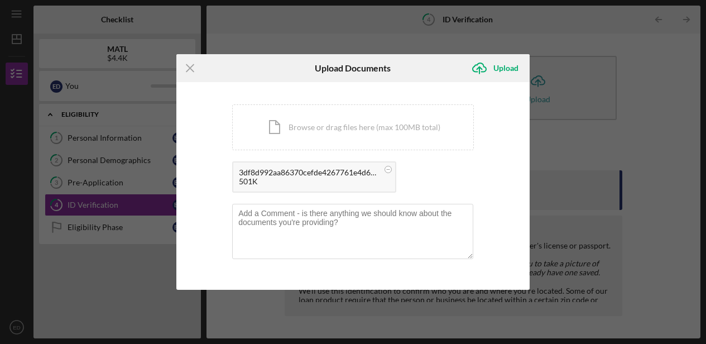
click at [325, 176] on div "3df8d992aa86370cefde4267761e4d686b79cd6515342a742fee1d188f3fb999.jpg" at bounding box center [309, 172] width 140 height 9
click at [316, 183] on div "501K" at bounding box center [309, 181] width 140 height 9
click at [500, 67] on div "Upload" at bounding box center [506, 68] width 25 height 22
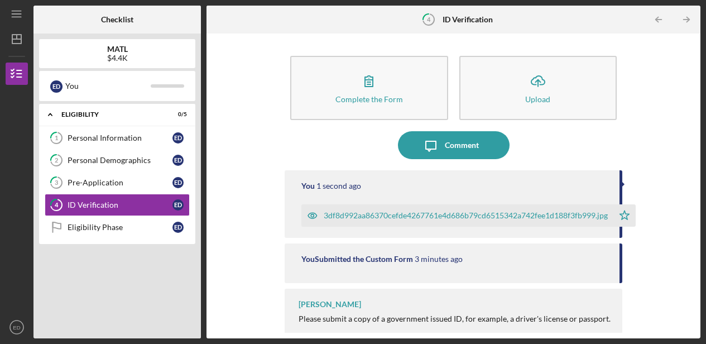
click at [425, 217] on div "3df8d992aa86370cefde4267761e4d686b79cd6515342a742fee1d188f3fb999.jpg" at bounding box center [466, 215] width 284 height 9
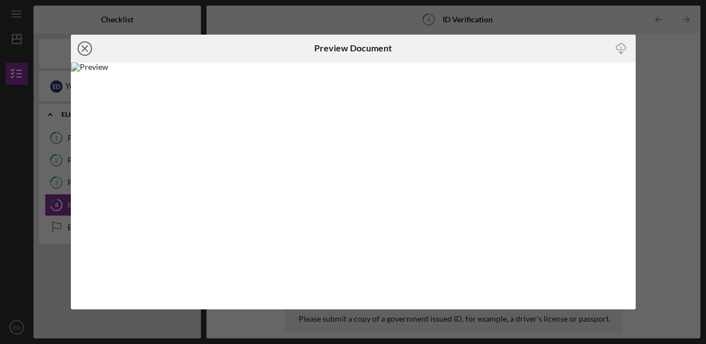
click at [86, 47] on line at bounding box center [85, 49] width 6 height 6
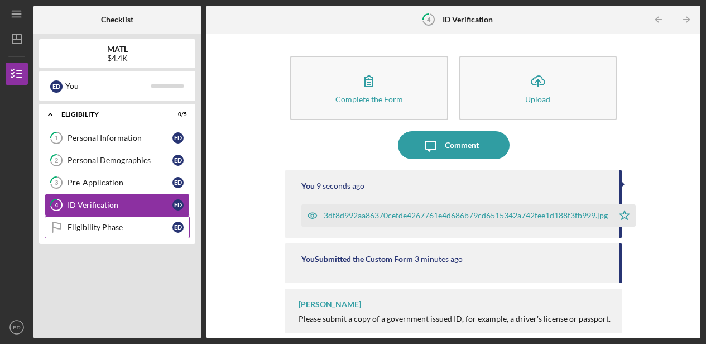
click at [114, 226] on div "Eligibility Phase" at bounding box center [120, 227] width 105 height 9
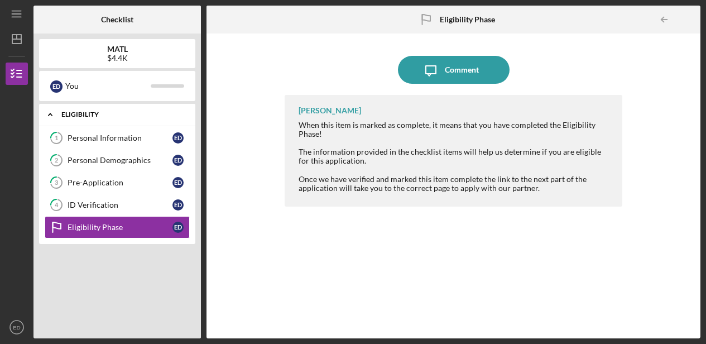
click at [49, 115] on polyline at bounding box center [50, 115] width 3 height 2
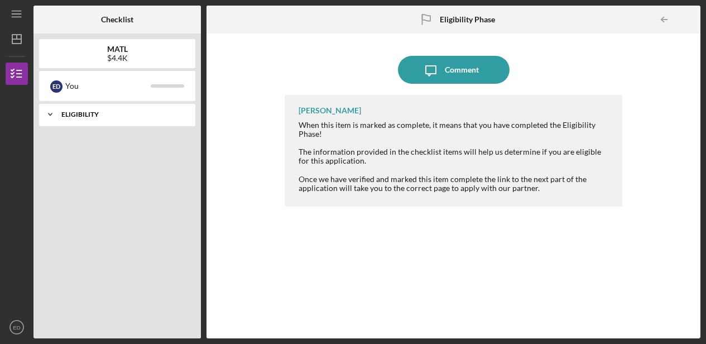
click at [51, 115] on icon "Icon/Expander" at bounding box center [50, 114] width 22 height 22
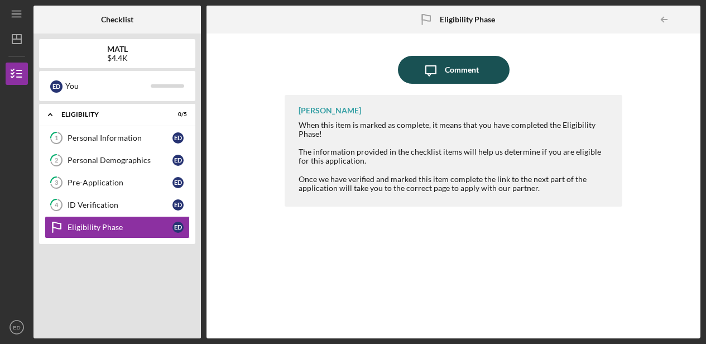
click at [465, 74] on div "Comment" at bounding box center [462, 70] width 34 height 28
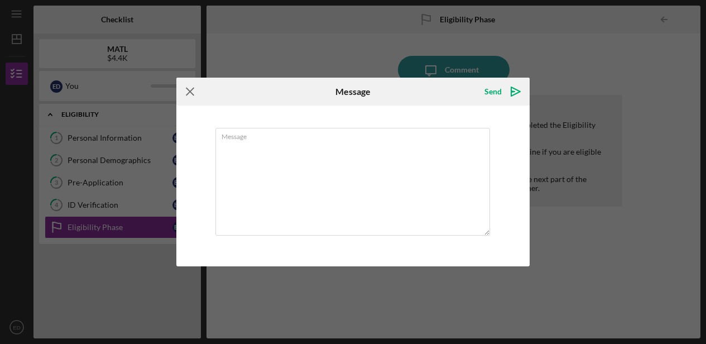
click at [189, 93] on icon "Icon/Menu Close" at bounding box center [190, 92] width 28 height 28
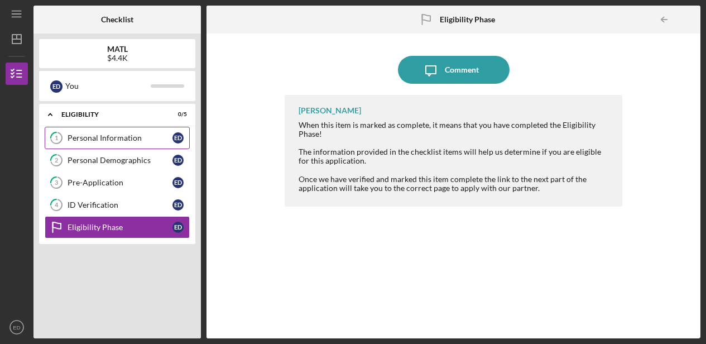
click at [125, 135] on div "Personal Information" at bounding box center [120, 137] width 105 height 9
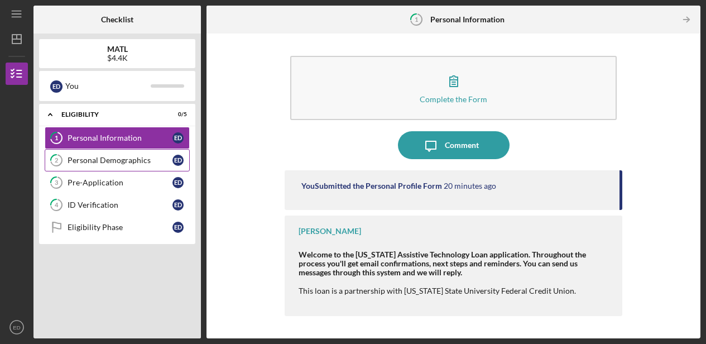
click at [87, 157] on div "Personal Demographics" at bounding box center [120, 160] width 105 height 9
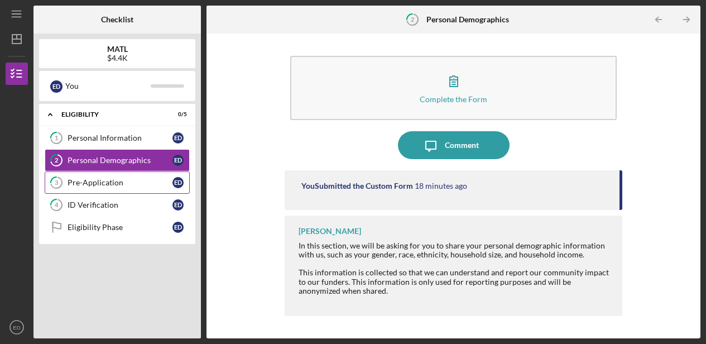
click at [104, 186] on div "Pre-Application" at bounding box center [120, 182] width 105 height 9
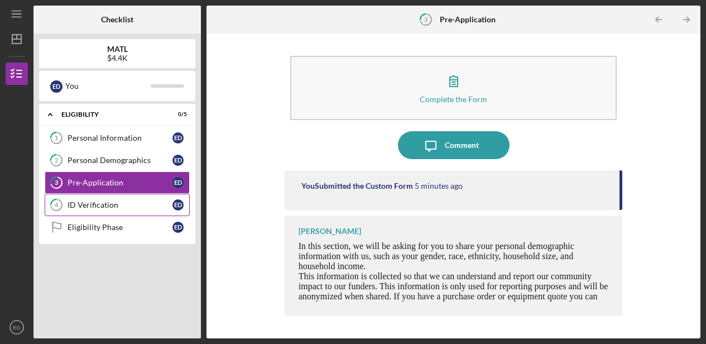
click at [98, 204] on div "ID Verification" at bounding box center [120, 204] width 105 height 9
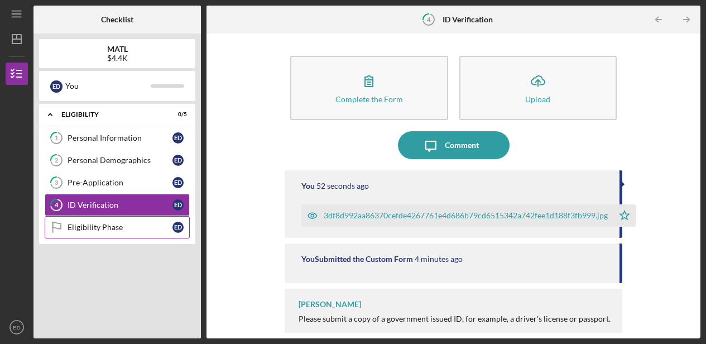
click at [107, 226] on div "Eligibility Phase" at bounding box center [120, 227] width 105 height 9
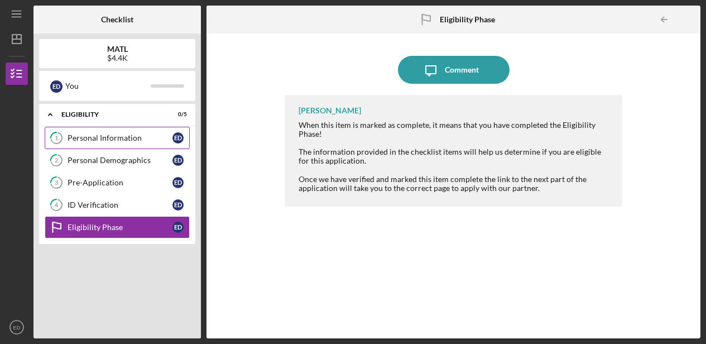
click at [95, 138] on div "Personal Information" at bounding box center [120, 137] width 105 height 9
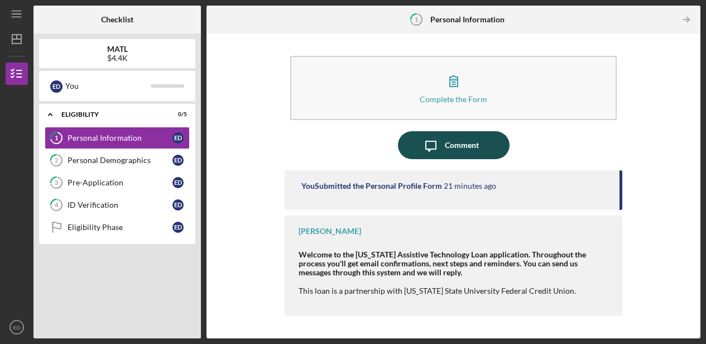
click at [471, 147] on div "Comment" at bounding box center [462, 145] width 34 height 28
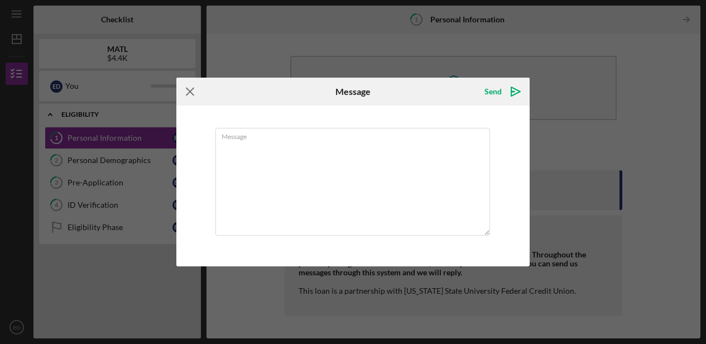
click at [190, 93] on icon "Icon/Menu Close" at bounding box center [190, 92] width 28 height 28
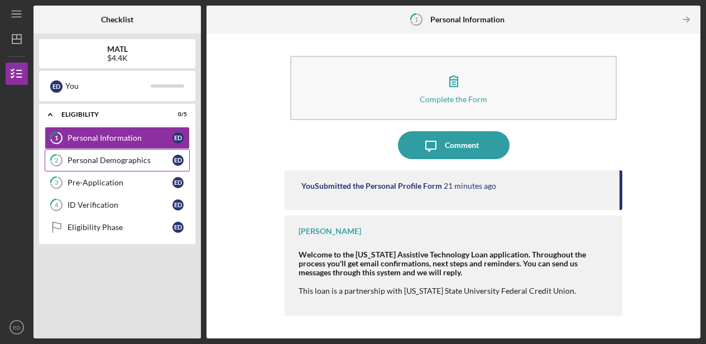
click at [102, 161] on div "Personal Demographics" at bounding box center [120, 160] width 105 height 9
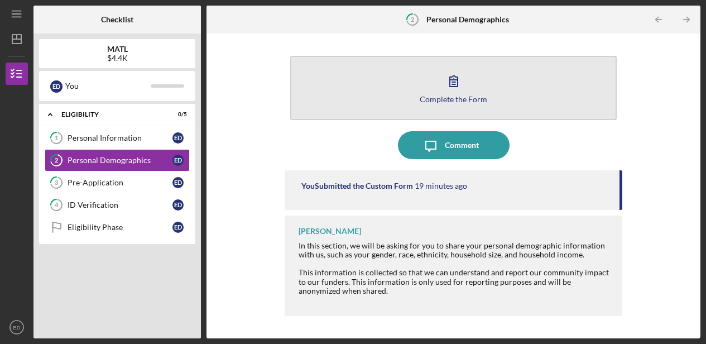
click at [398, 79] on button "Complete the Form Form" at bounding box center [453, 88] width 327 height 64
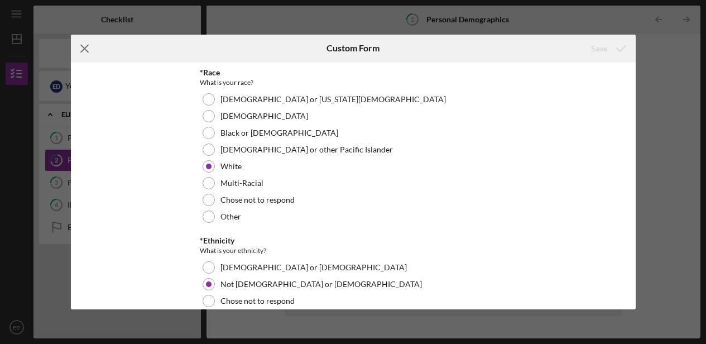
click at [84, 47] on icon "Icon/Menu Close" at bounding box center [85, 49] width 28 height 28
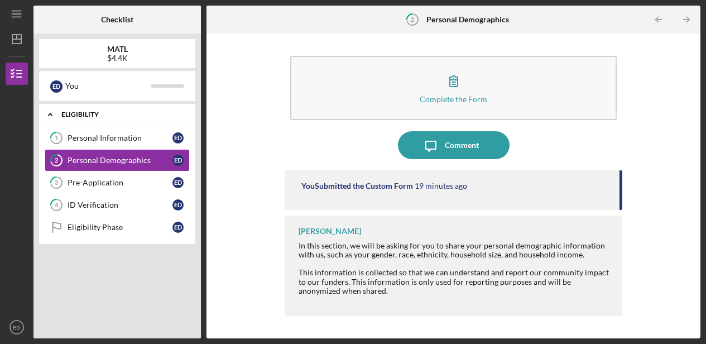
click at [51, 115] on polyline at bounding box center [50, 115] width 3 height 2
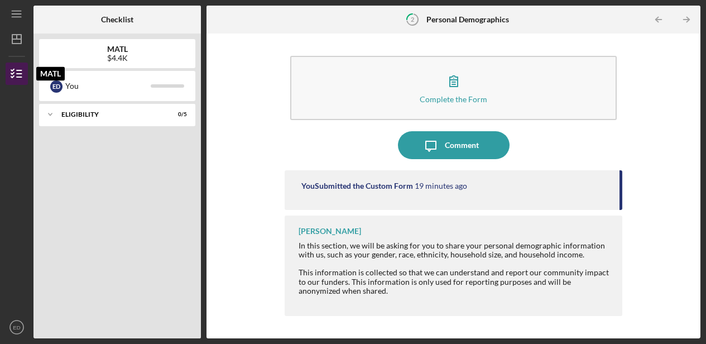
click at [20, 79] on icon "button" at bounding box center [17, 74] width 28 height 28
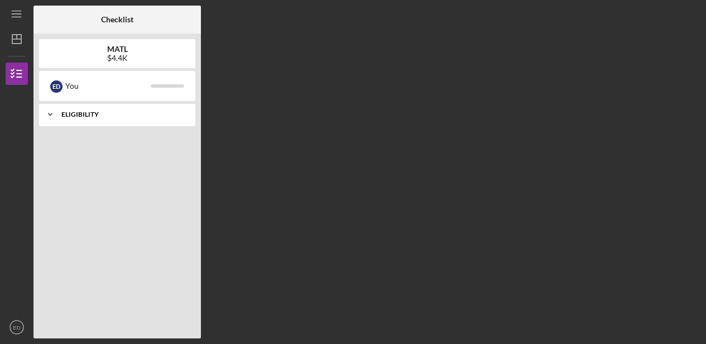
click at [84, 114] on div "ELIGIBILITY" at bounding box center [121, 114] width 120 height 7
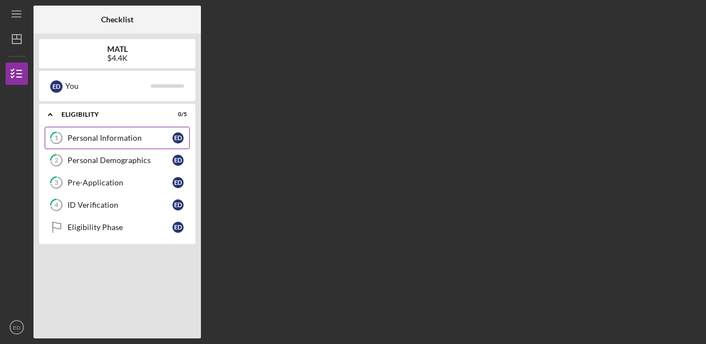
click at [59, 136] on icon "1" at bounding box center [56, 138] width 28 height 28
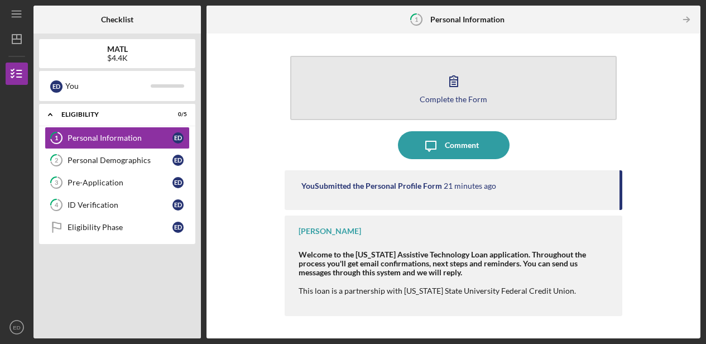
click at [450, 89] on icon "button" at bounding box center [454, 81] width 28 height 28
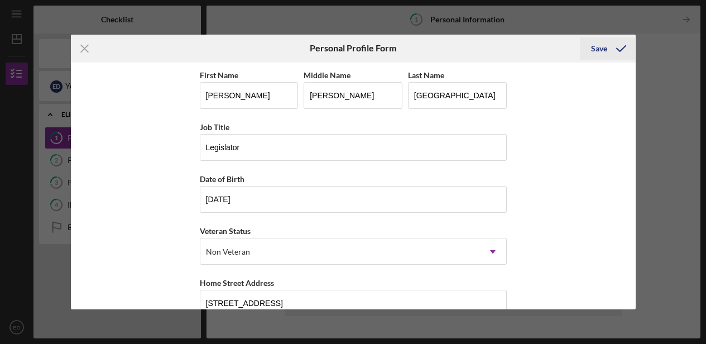
click at [599, 50] on div "Save" at bounding box center [599, 48] width 16 height 22
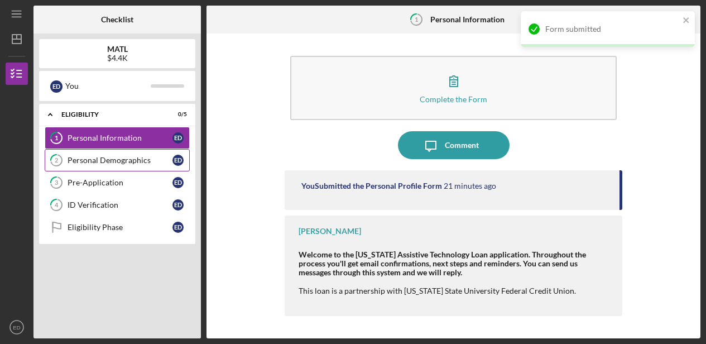
click at [121, 155] on link "2 Personal Demographics E D" at bounding box center [117, 160] width 145 height 22
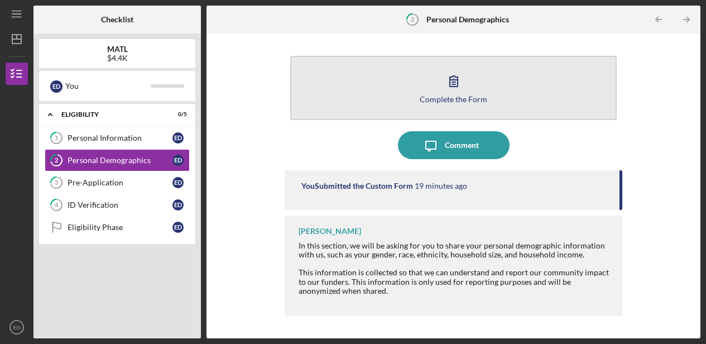
click at [465, 89] on icon "button" at bounding box center [454, 81] width 28 height 28
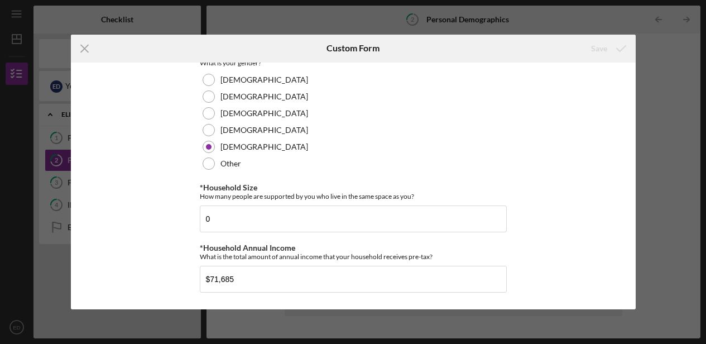
scroll to position [288, 0]
click at [85, 50] on line at bounding box center [84, 48] width 7 height 7
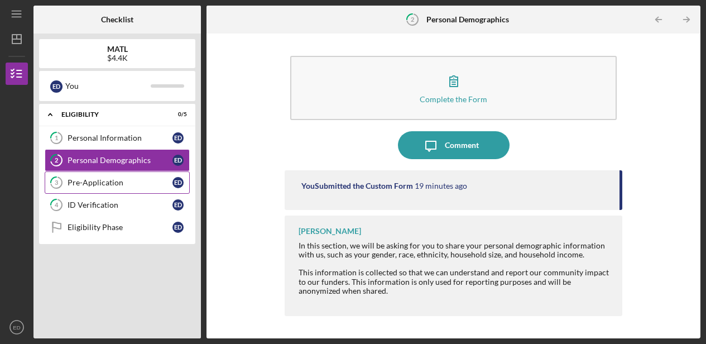
click at [87, 178] on div "Pre-Application" at bounding box center [120, 182] width 105 height 9
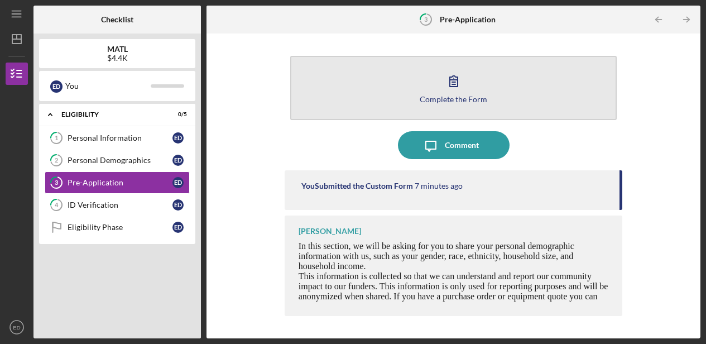
click at [438, 94] on button "Complete the Form Form" at bounding box center [453, 88] width 327 height 64
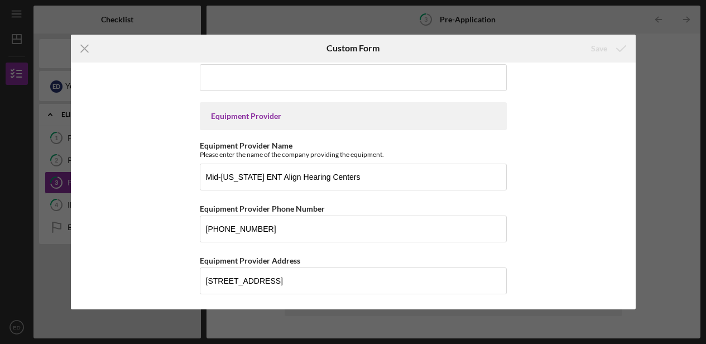
scroll to position [1204, 0]
click at [84, 46] on icon "Icon/Menu Close" at bounding box center [85, 49] width 28 height 28
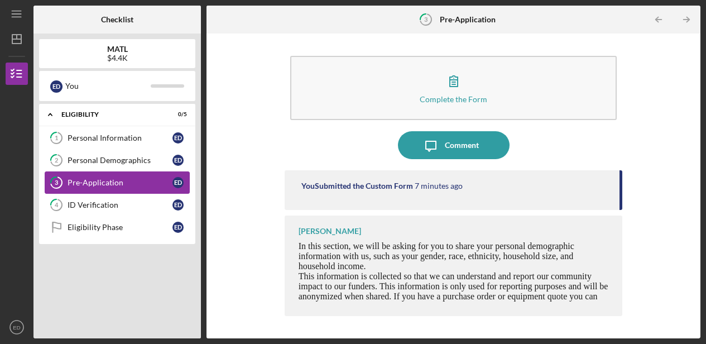
click at [106, 181] on div "Pre-Application" at bounding box center [120, 182] width 105 height 9
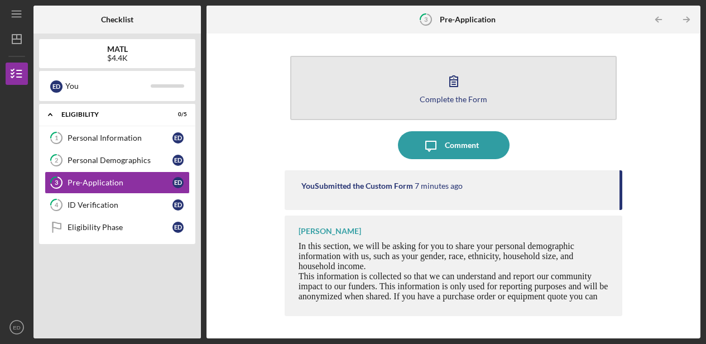
click at [461, 80] on icon "button" at bounding box center [454, 81] width 28 height 28
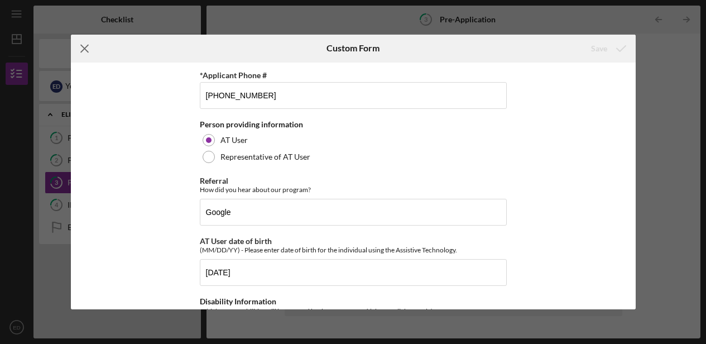
click at [83, 47] on line at bounding box center [84, 48] width 7 height 7
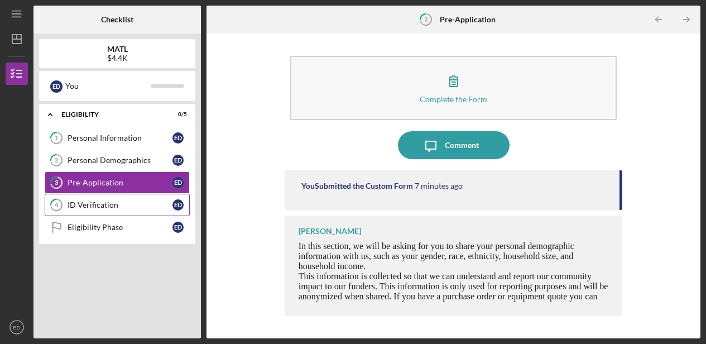
click at [95, 202] on div "ID Verification" at bounding box center [120, 204] width 105 height 9
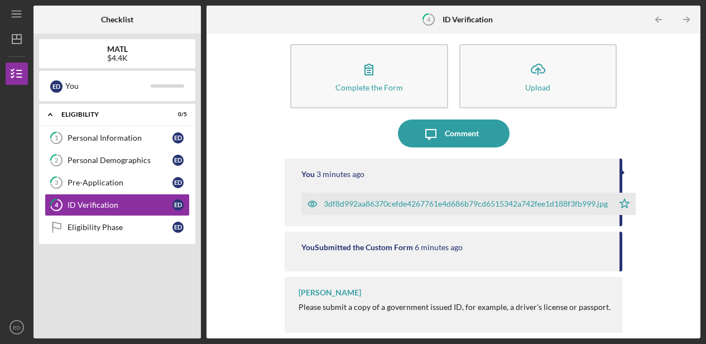
scroll to position [12, 0]
click at [88, 225] on div "Eligibility Phase" at bounding box center [120, 227] width 105 height 9
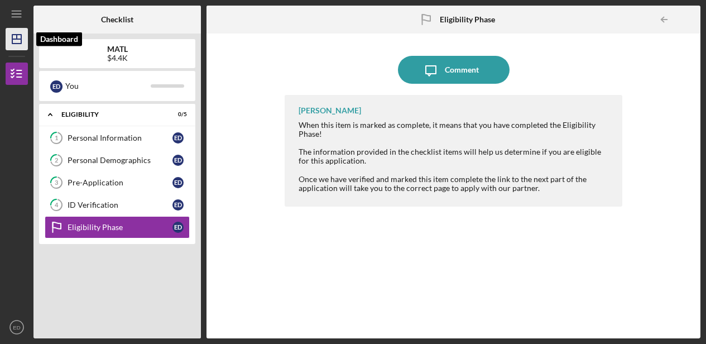
click at [13, 37] on polygon "button" at bounding box center [16, 39] width 9 height 9
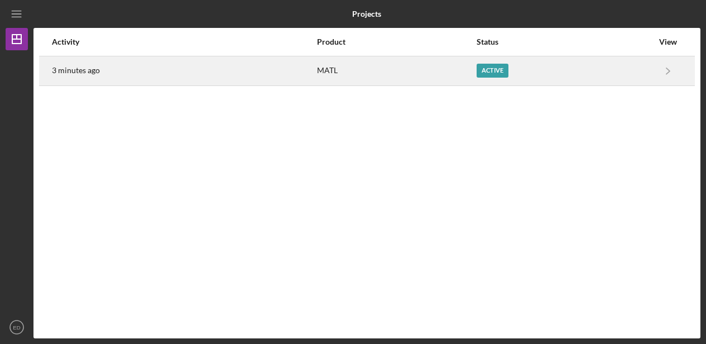
click at [500, 73] on div "Active" at bounding box center [493, 71] width 32 height 14
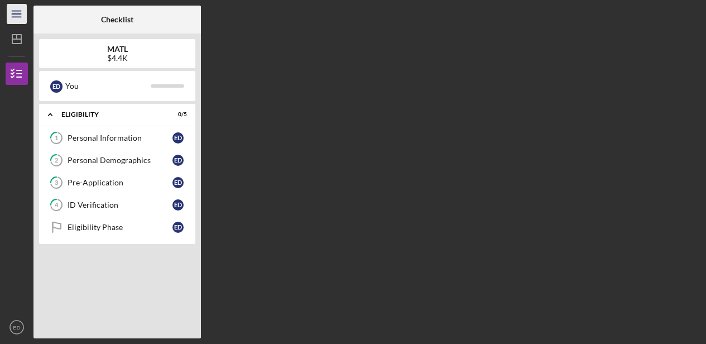
click at [17, 6] on icon "Icon/Menu" at bounding box center [16, 14] width 25 height 25
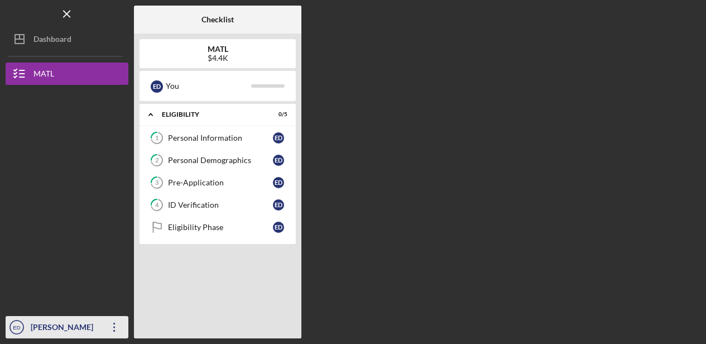
click at [76, 328] on div "[PERSON_NAME]" at bounding box center [64, 328] width 73 height 25
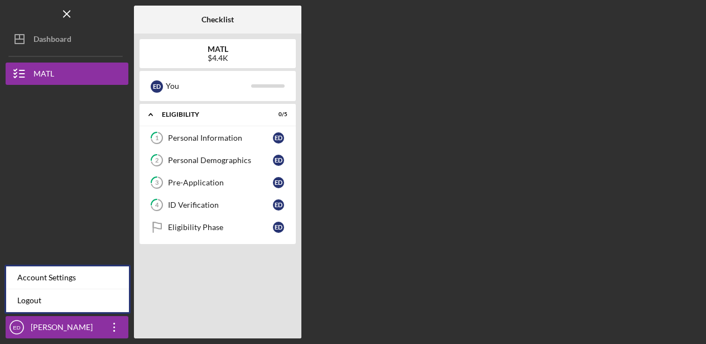
click at [72, 141] on div at bounding box center [67, 143] width 123 height 116
